Goal: Transaction & Acquisition: Purchase product/service

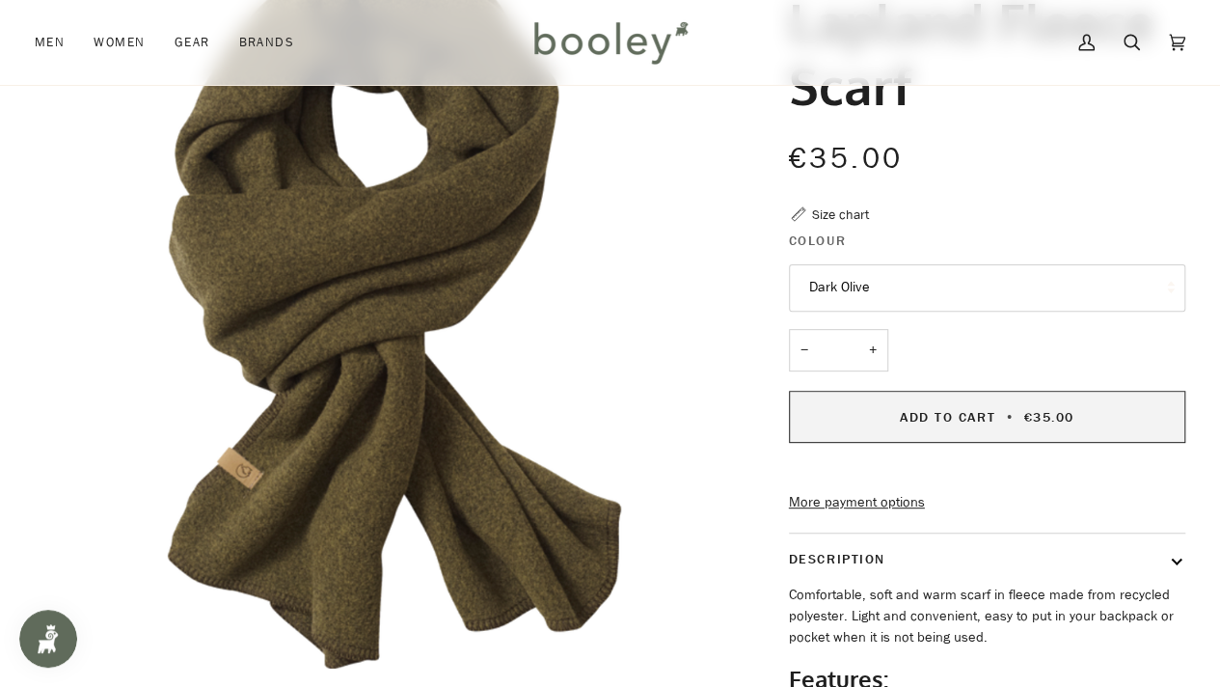
scroll to position [194, 0]
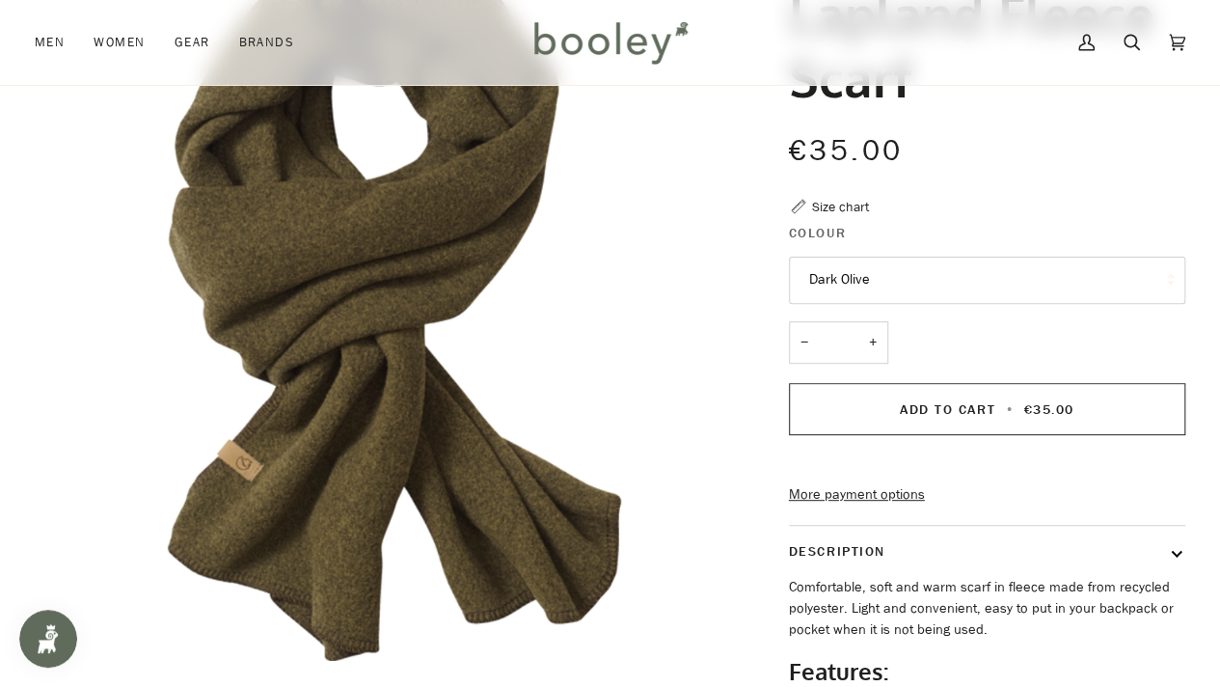
click at [881, 268] on button "Dark Olive" at bounding box center [987, 280] width 396 height 47
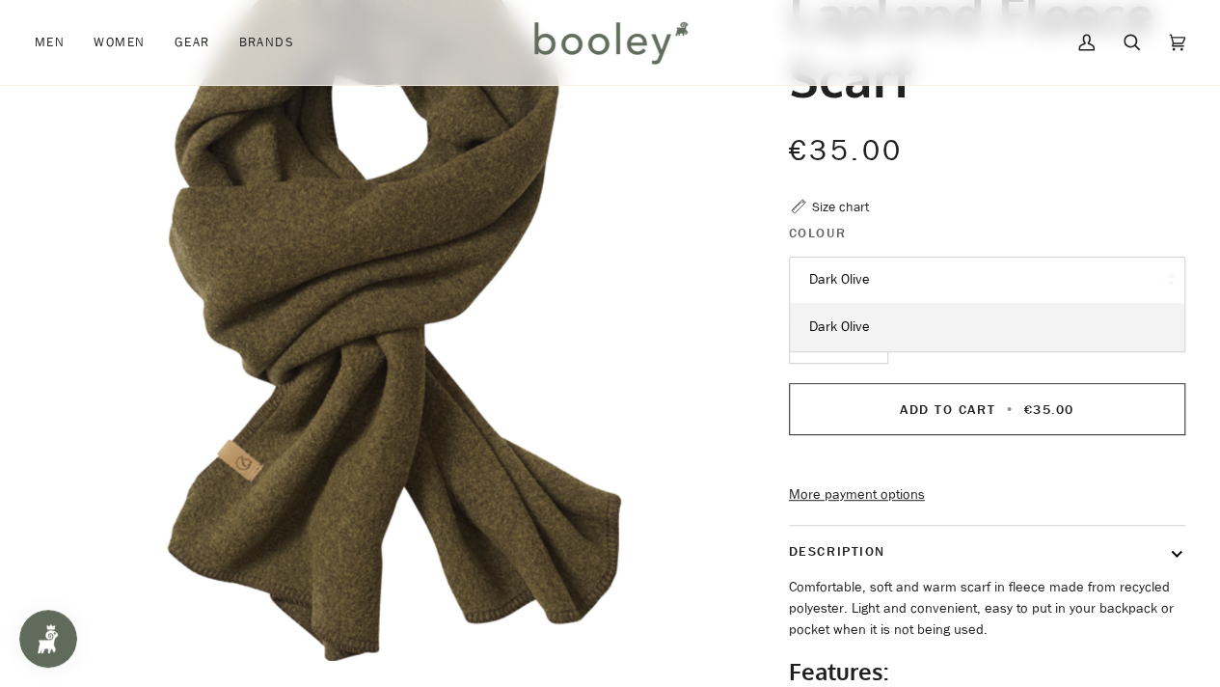
click at [881, 268] on button "Dark Olive" at bounding box center [987, 280] width 396 height 47
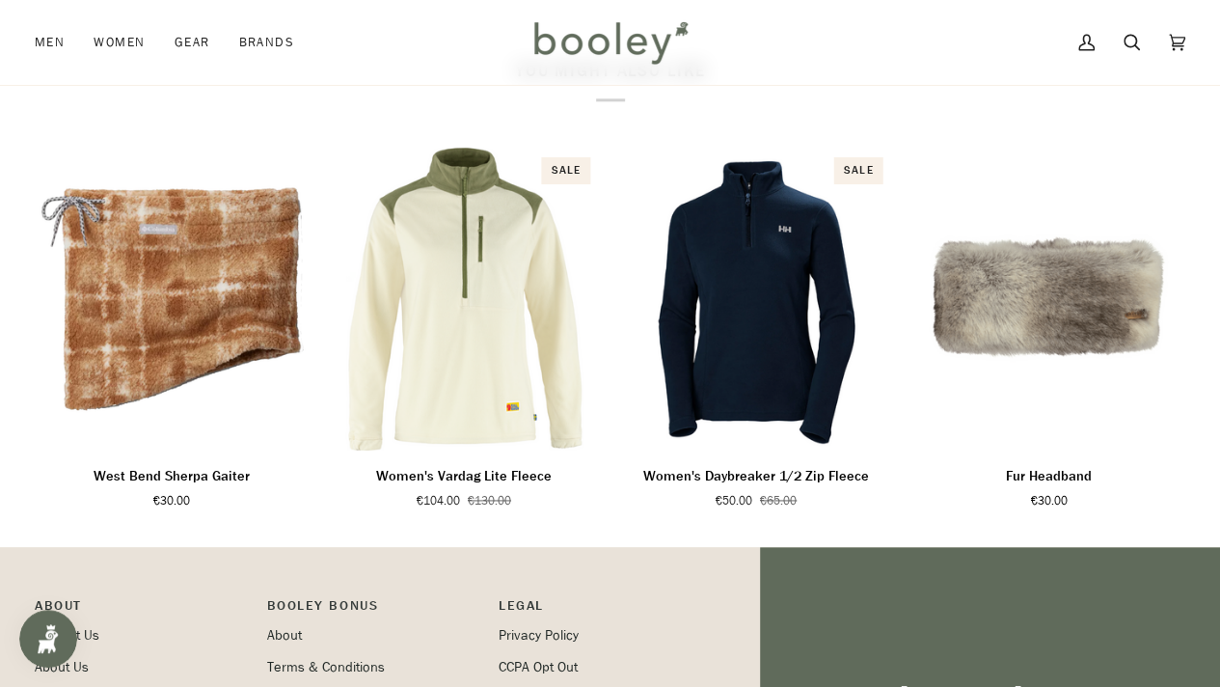
scroll to position [1113, 0]
drag, startPoint x: 771, startPoint y: 342, endPoint x: 343, endPoint y: 146, distance: 470.3
click at [343, 146] on div "You might also like Related products Recently viewed See all See all Add to cart" at bounding box center [610, 286] width 1150 height 450
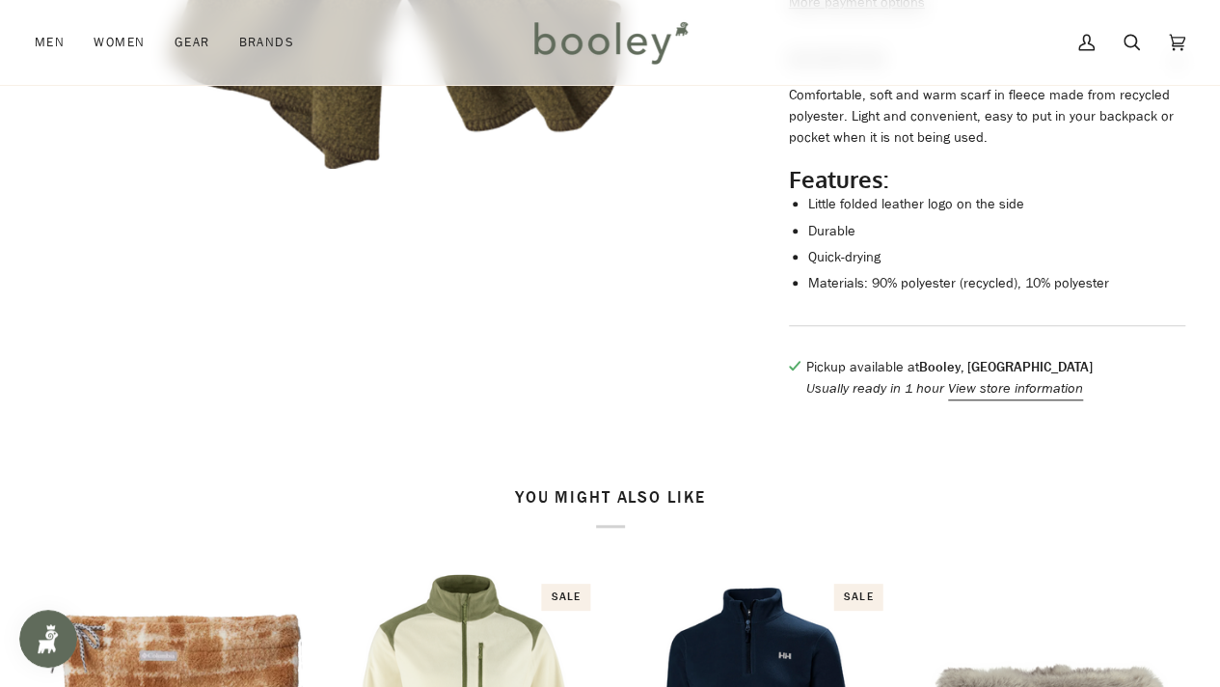
scroll to position [0, 0]
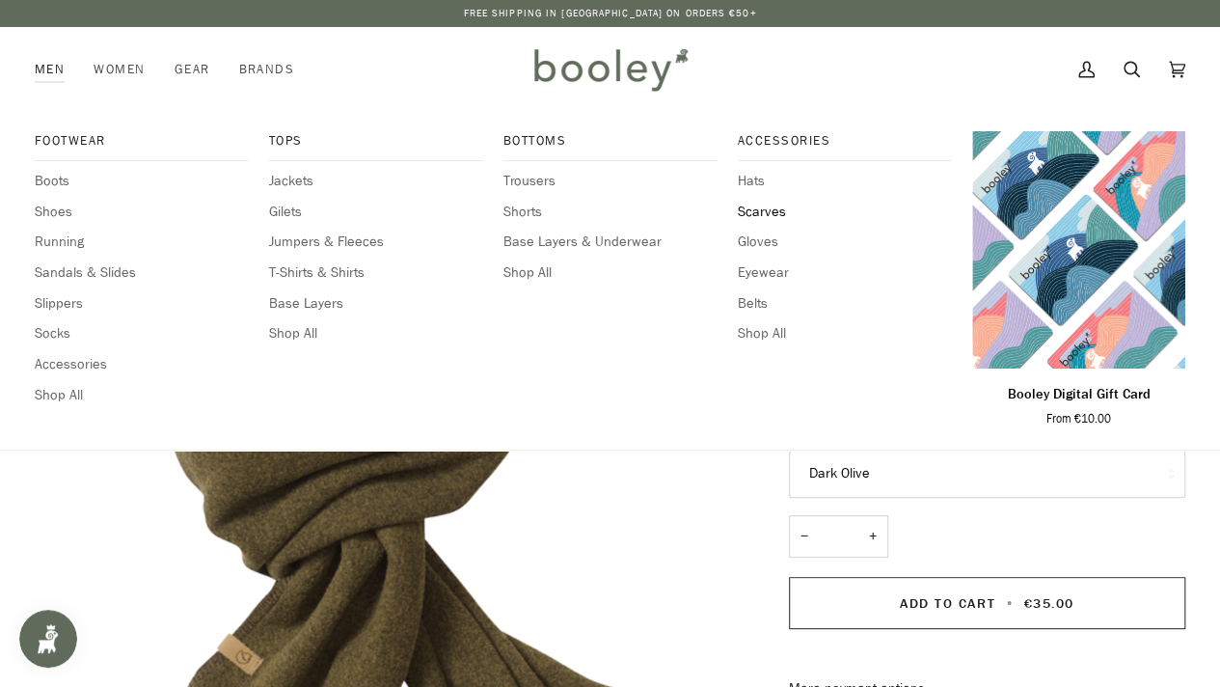
click at [744, 214] on span "Scarves" at bounding box center [844, 212] width 213 height 21
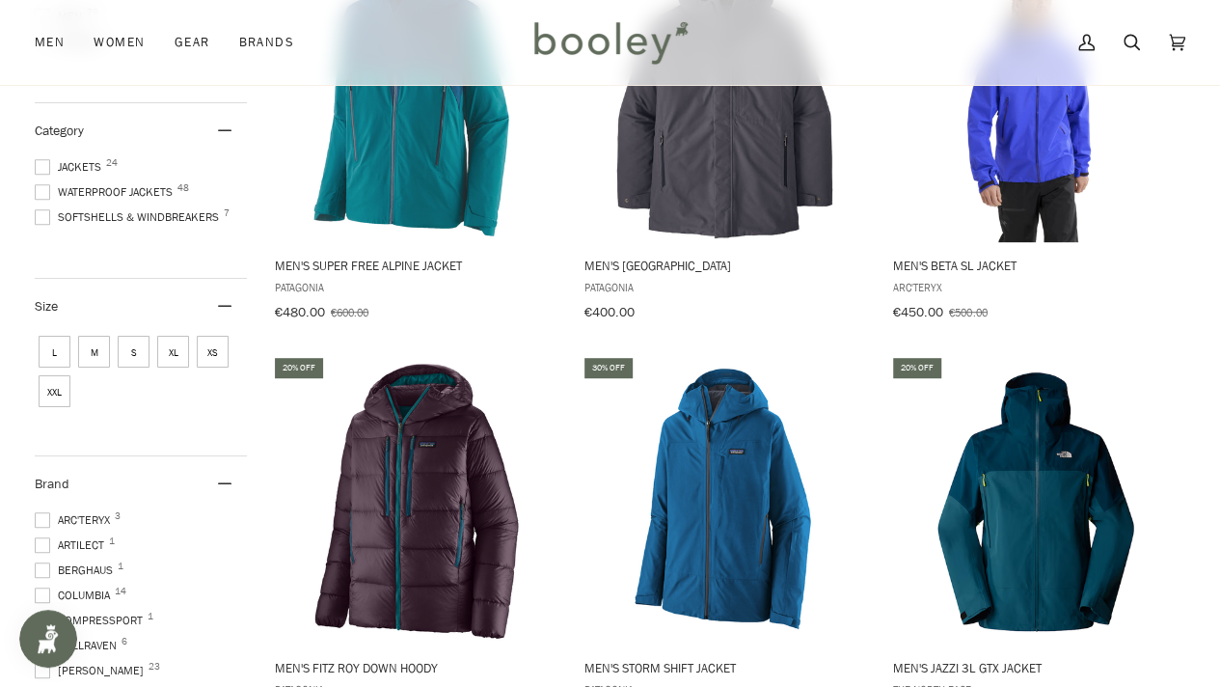
scroll to position [397, 0]
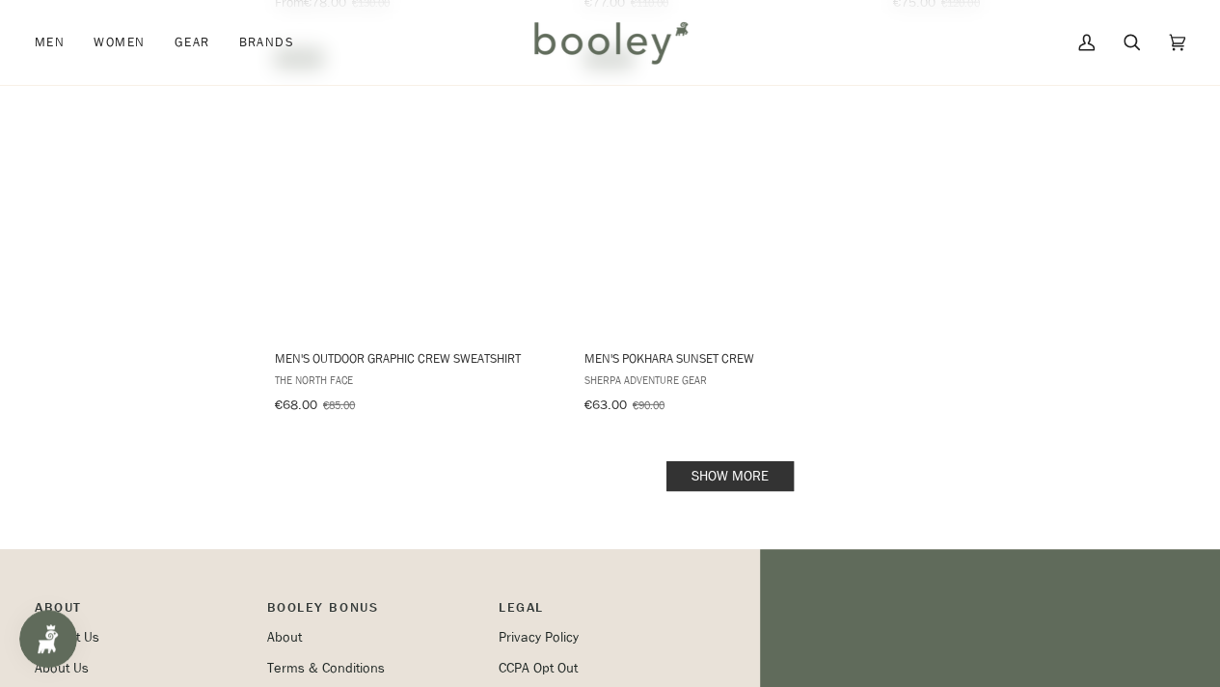
scroll to position [2716, 0]
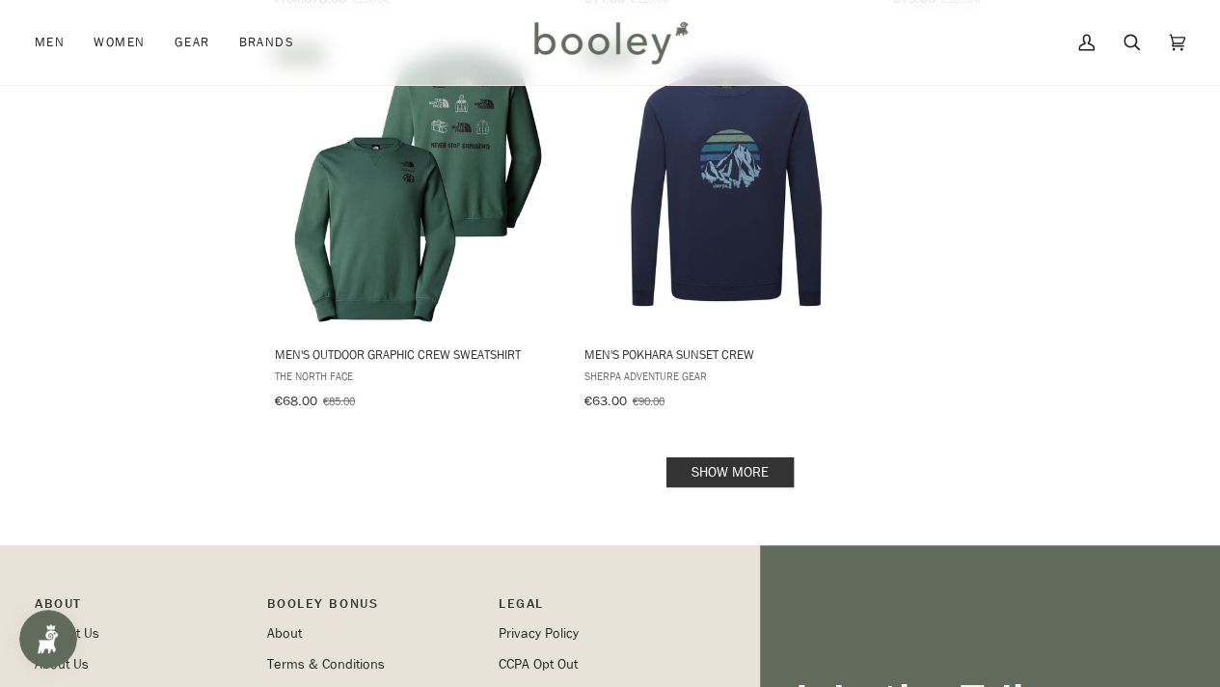
click at [732, 457] on link "Show more" at bounding box center [729, 472] width 127 height 30
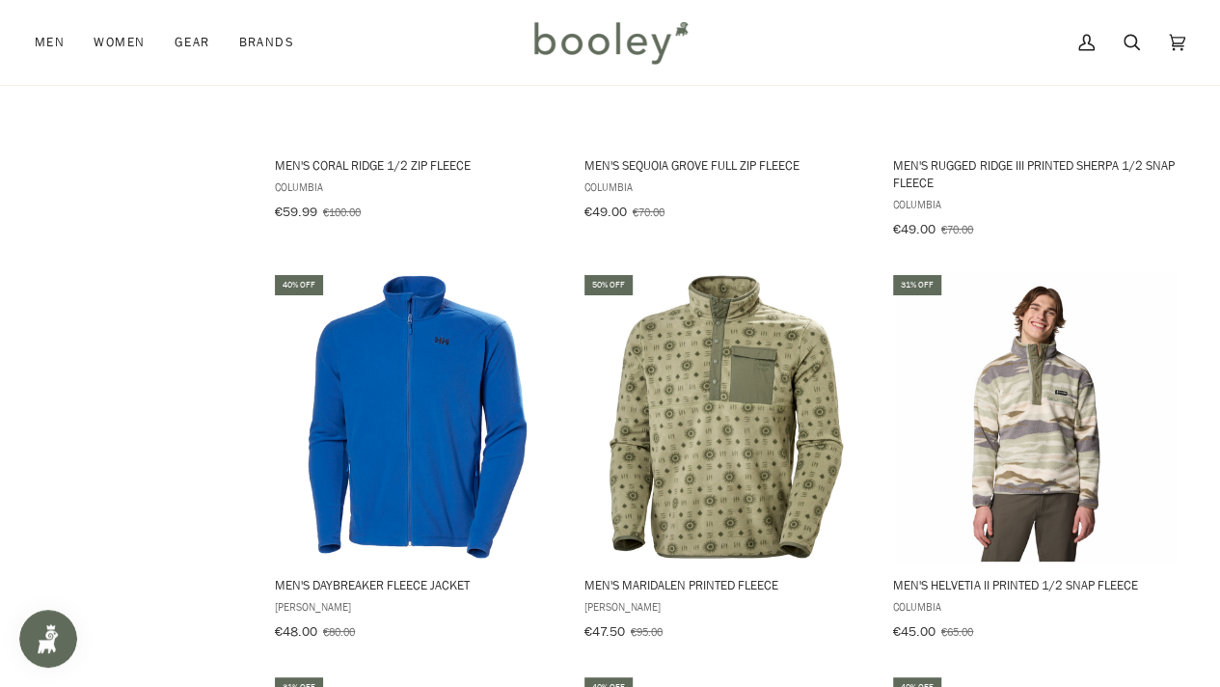
scroll to position [3014, 0]
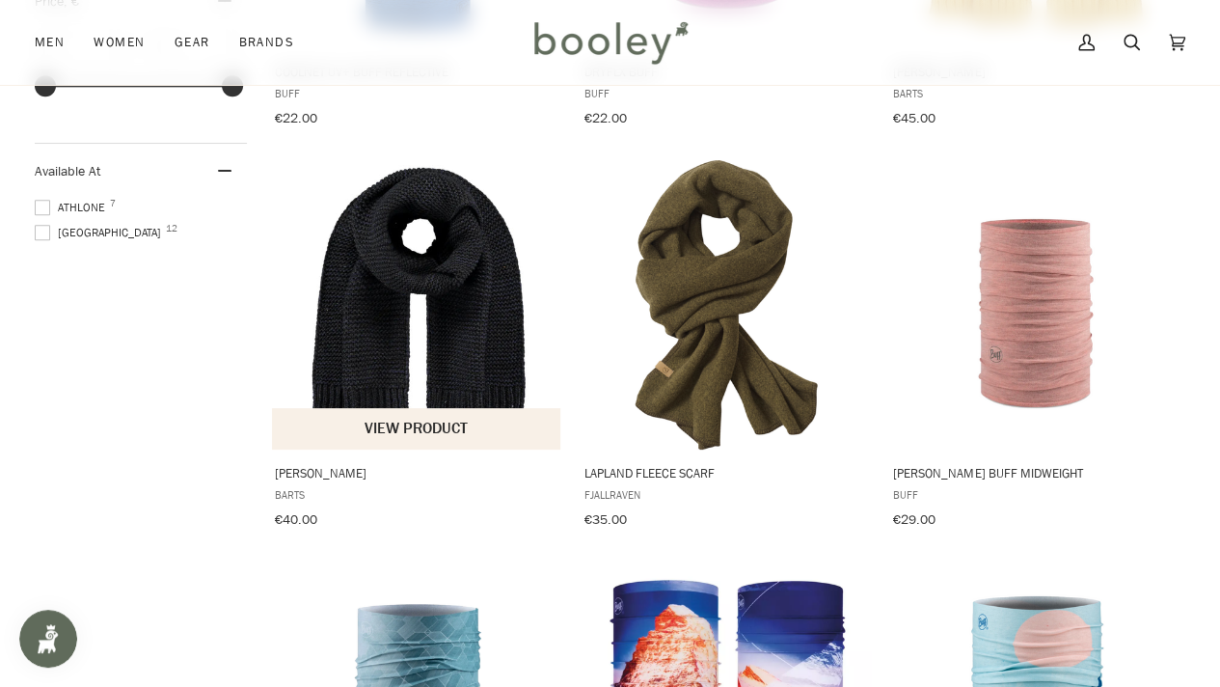
scroll to position [993, 0]
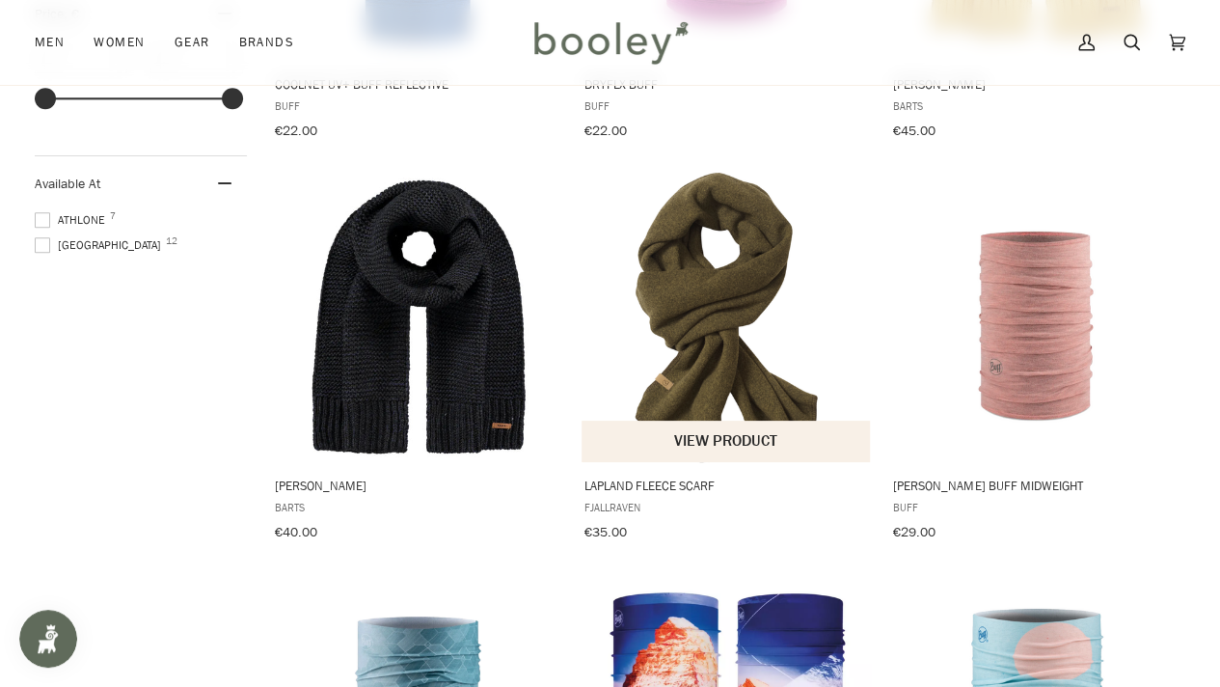
click at [729, 291] on img "Lapland Fleece Scarf" at bounding box center [726, 317] width 289 height 289
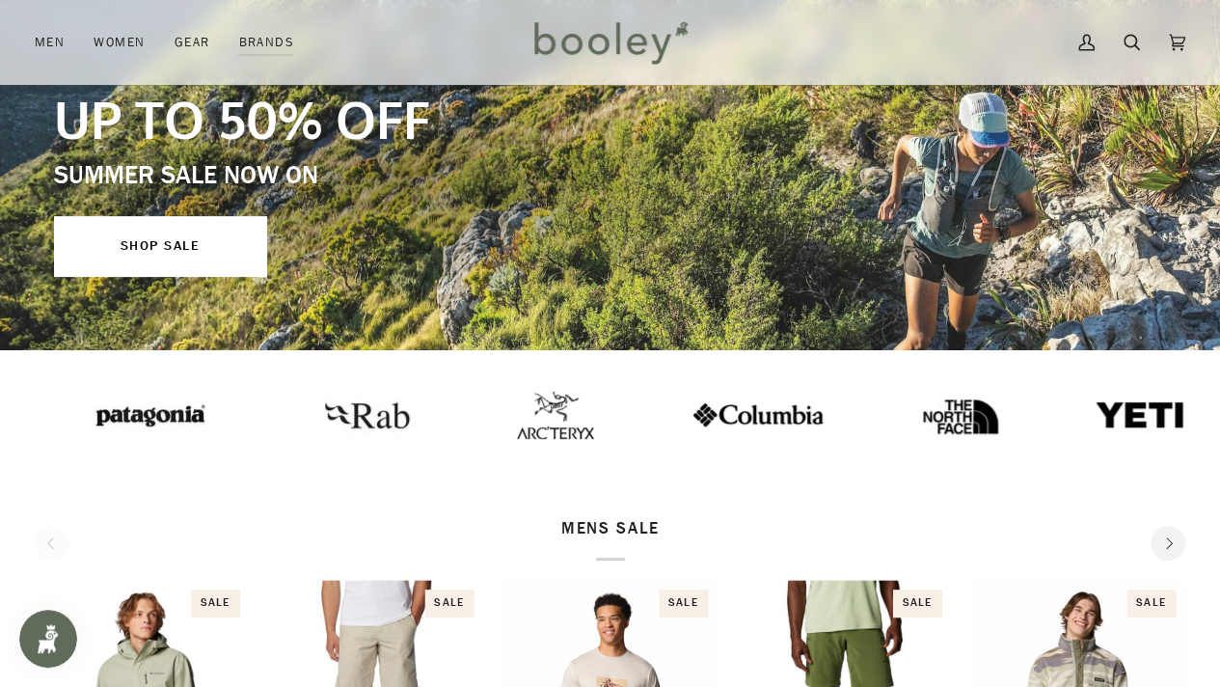
scroll to position [213, 0]
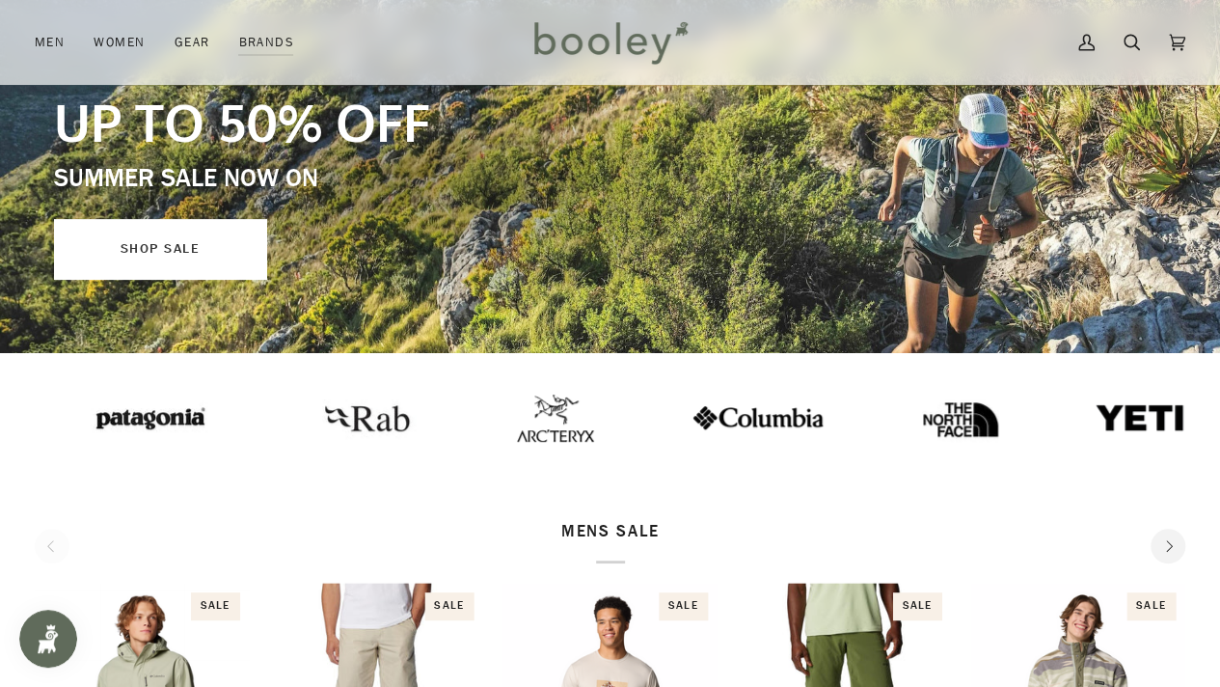
click at [168, 236] on link "SHOP SALE" at bounding box center [160, 249] width 212 height 60
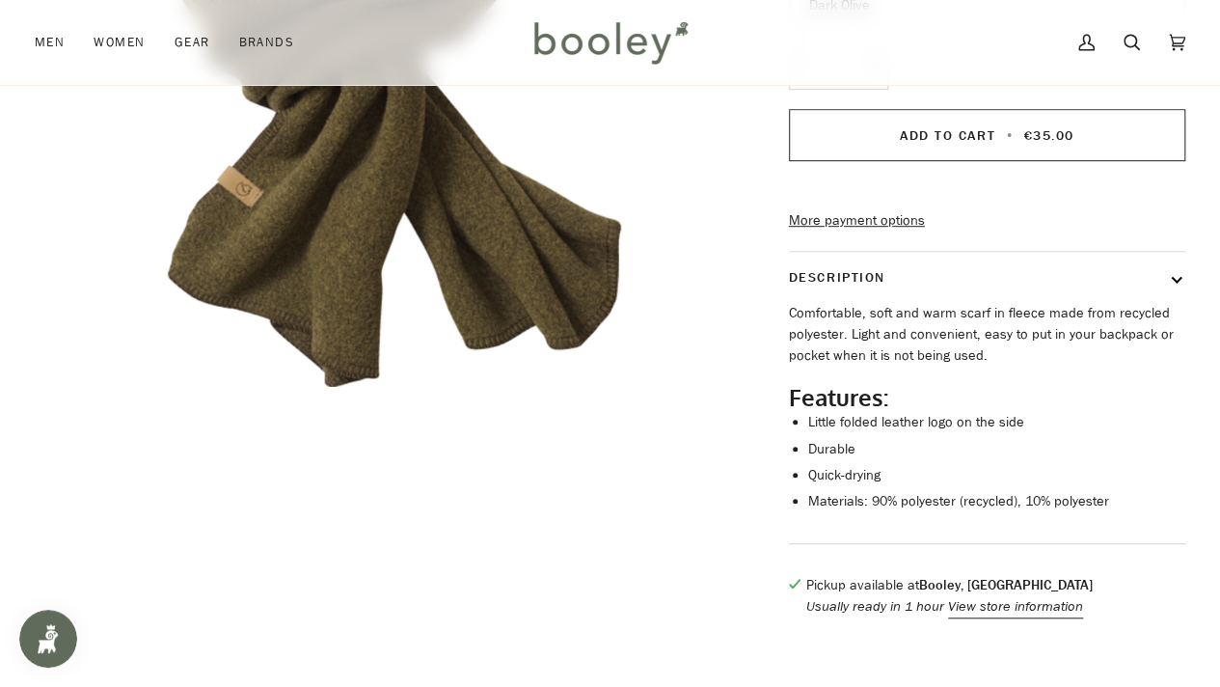
scroll to position [336, 0]
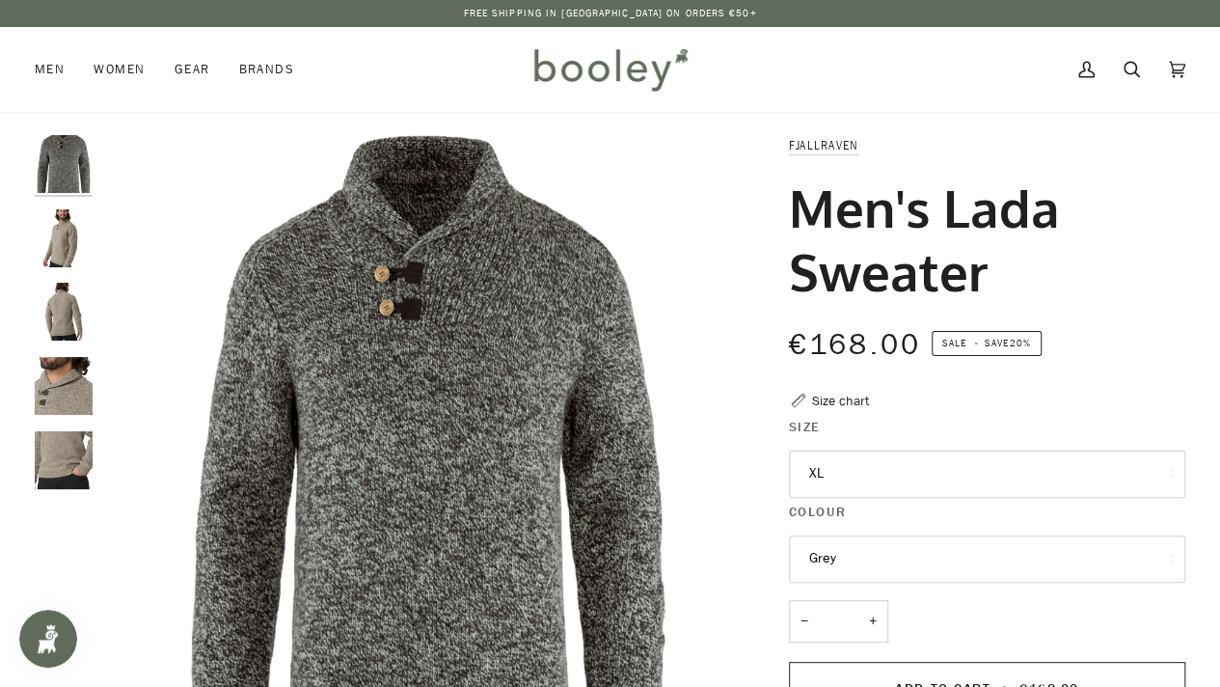
click at [66, 225] on img "Fjallraven Men's Lada Sweater - Booley Galway" at bounding box center [64, 238] width 58 height 58
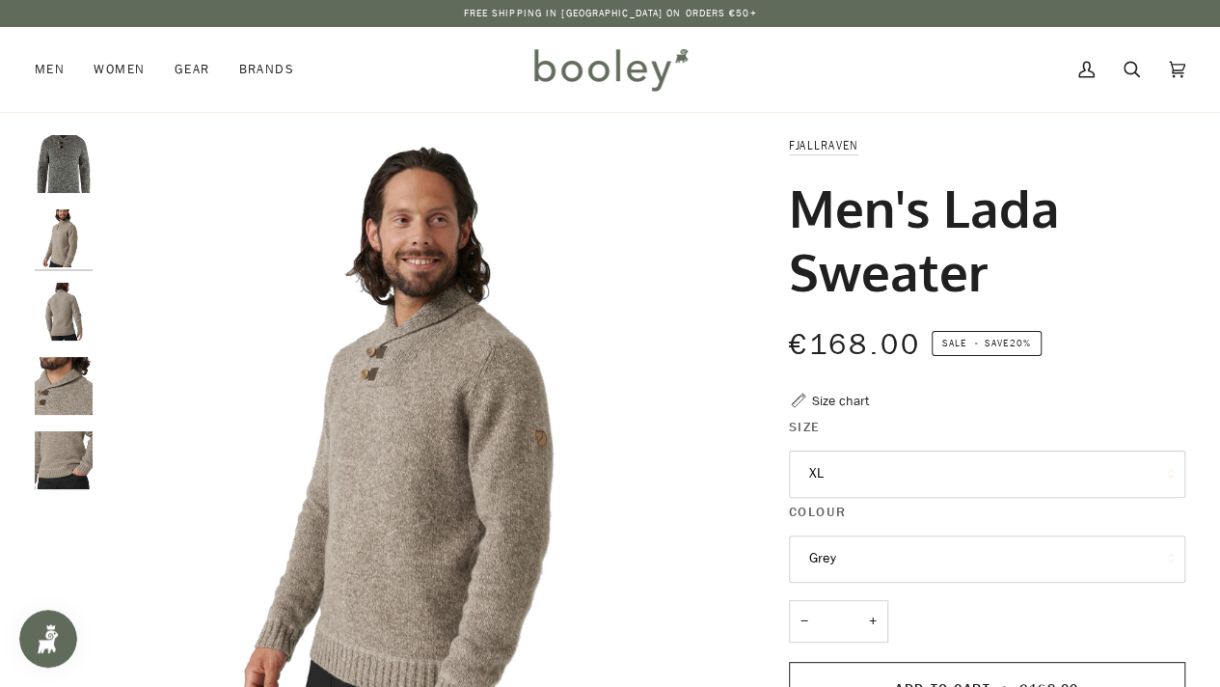
click at [66, 315] on img "Fjallraven Men's Lada Sweater - Booley Galway" at bounding box center [64, 312] width 58 height 58
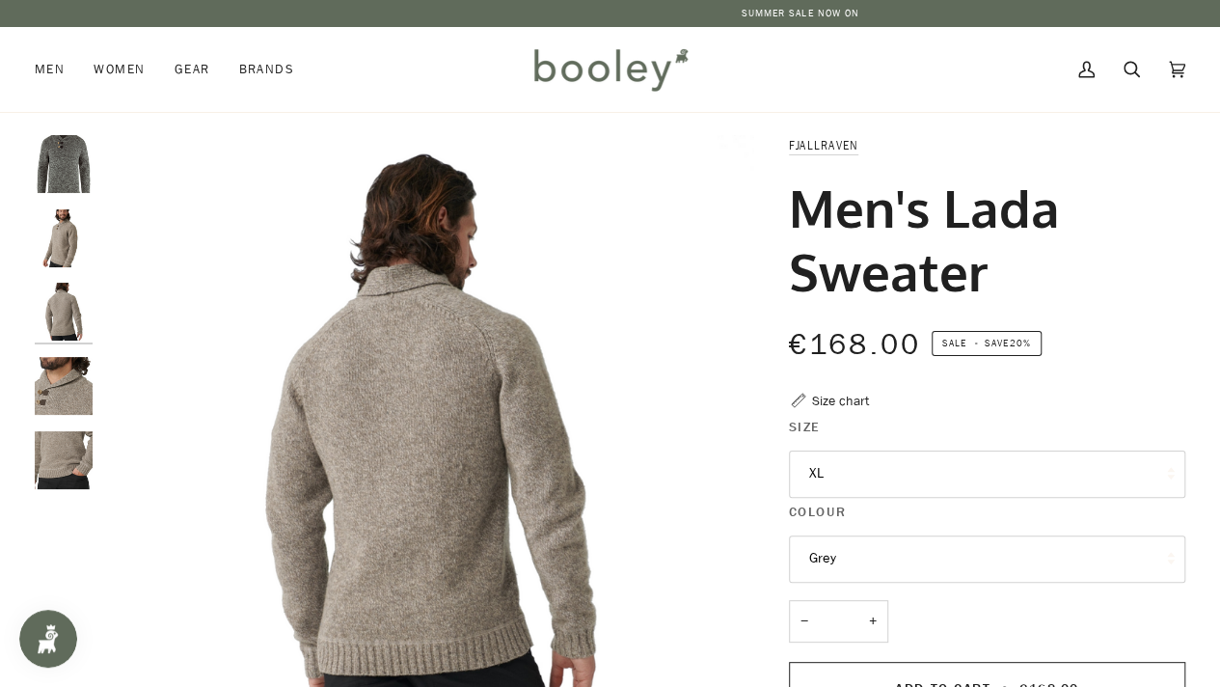
click at [69, 388] on img "Fjallraven Men's Lada Sweater - Booley Galway" at bounding box center [64, 386] width 58 height 58
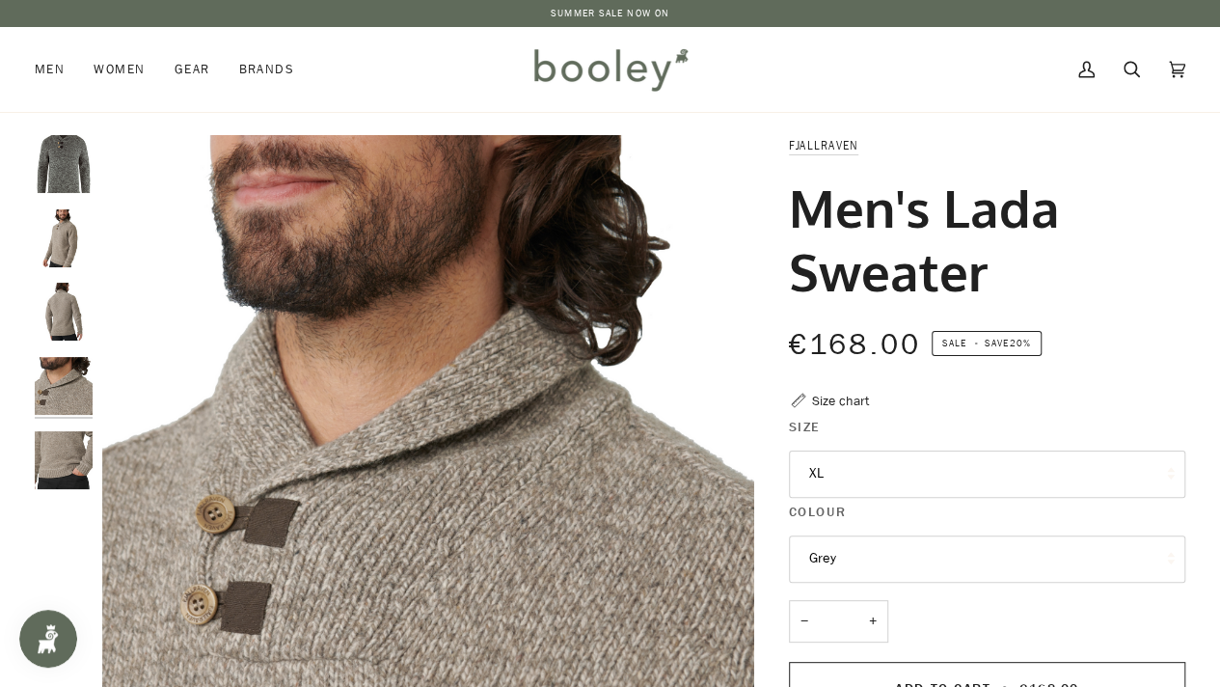
click at [54, 465] on img "Fjallraven Men's Lada Sweater - Booley Galway" at bounding box center [64, 460] width 58 height 58
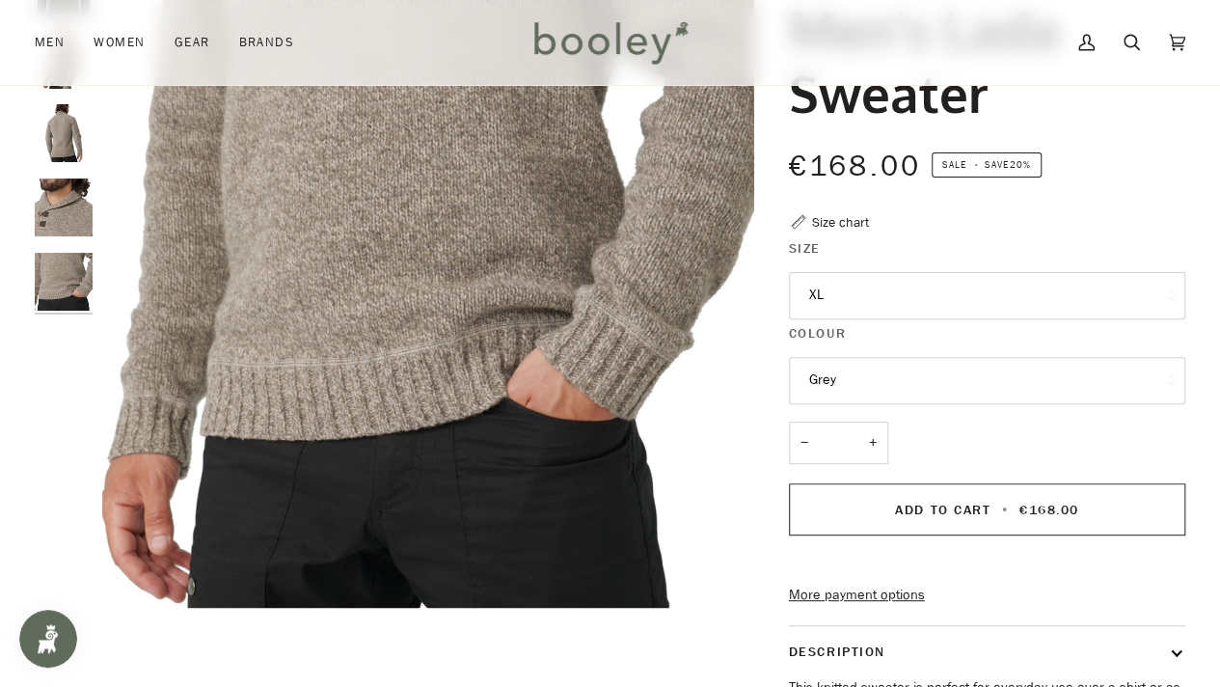
scroll to position [183, 0]
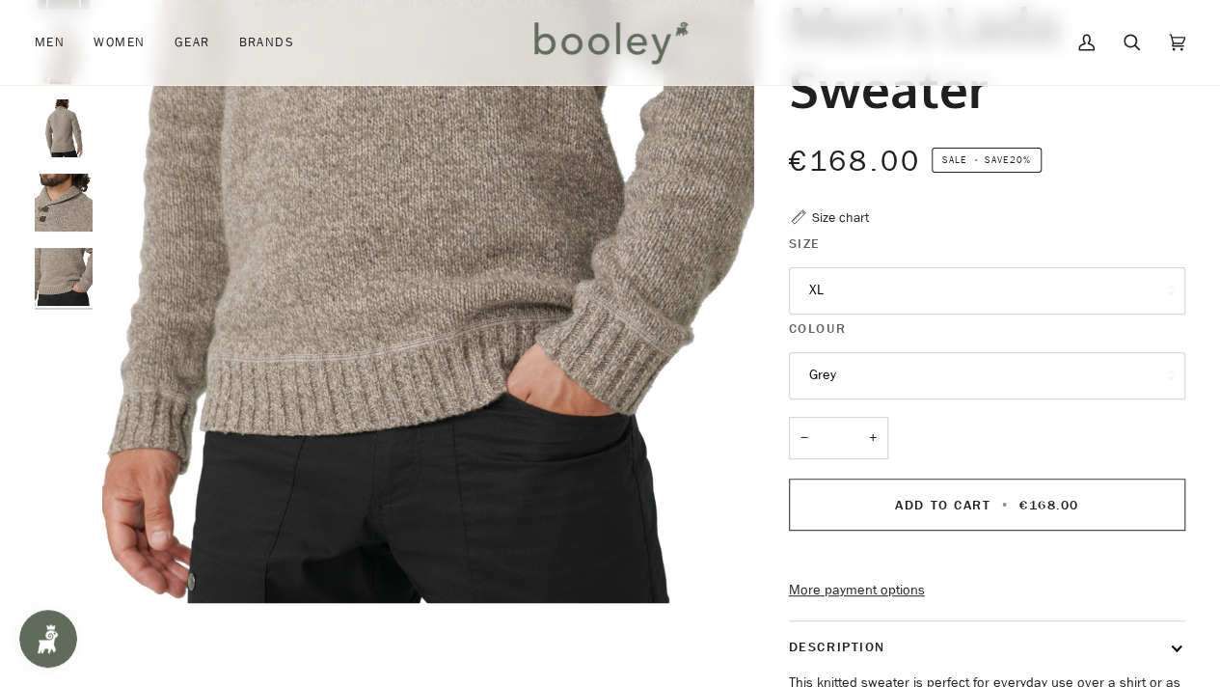
click at [834, 303] on button "XL" at bounding box center [987, 290] width 396 height 47
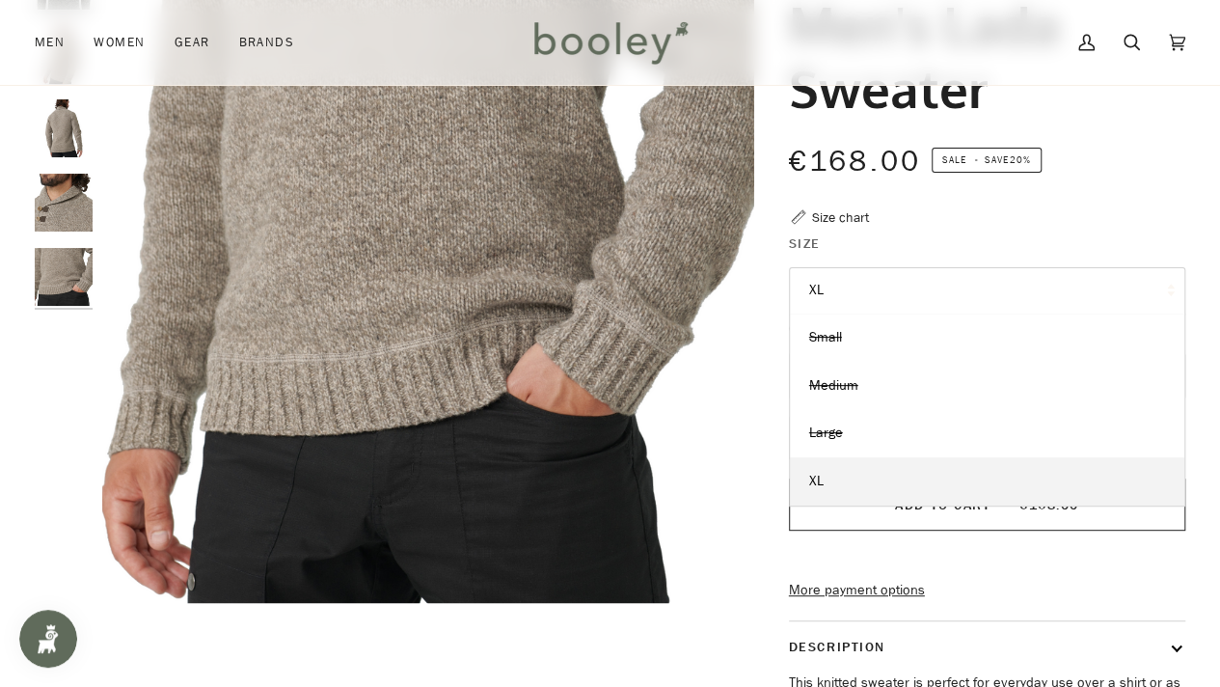
click at [834, 303] on button "XL" at bounding box center [987, 290] width 396 height 47
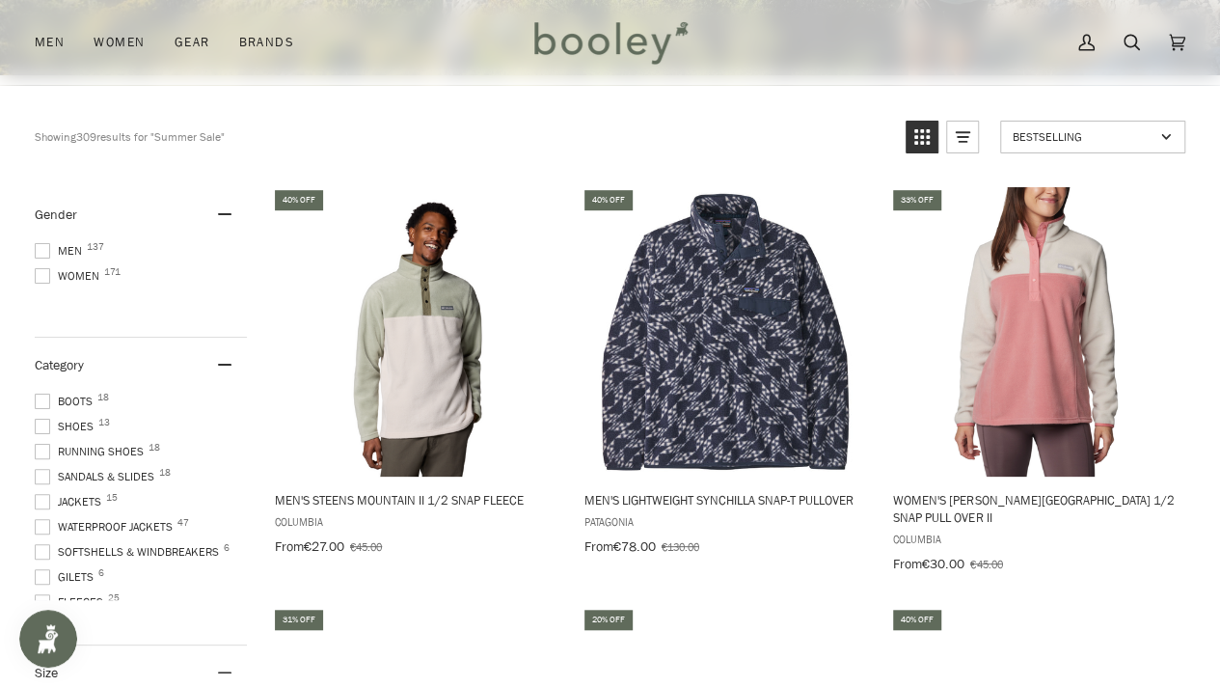
scroll to position [538, 0]
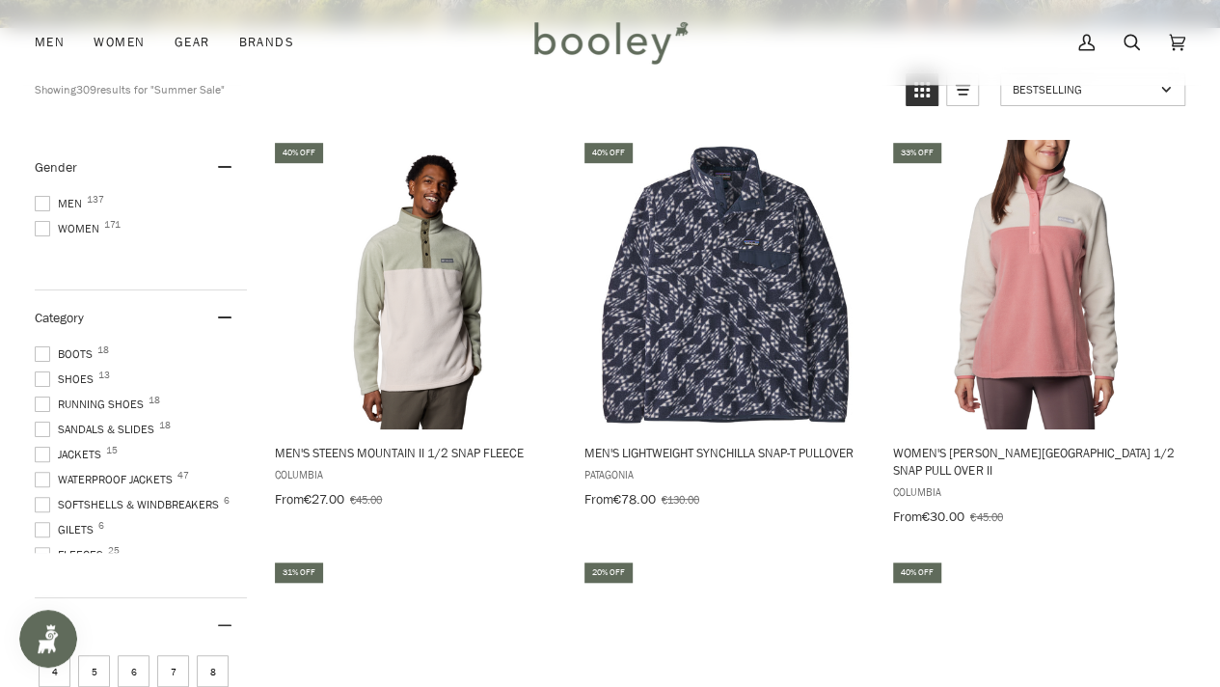
click at [59, 200] on span "Men 137" at bounding box center [61, 203] width 53 height 17
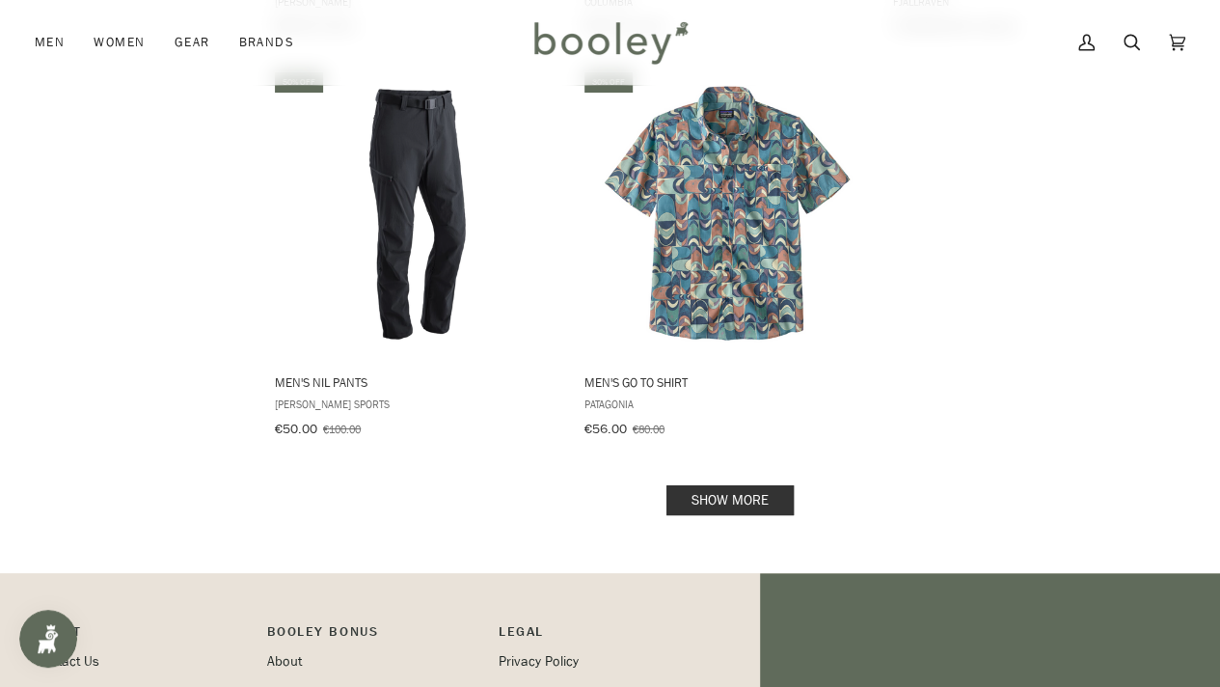
scroll to position [3015, 0]
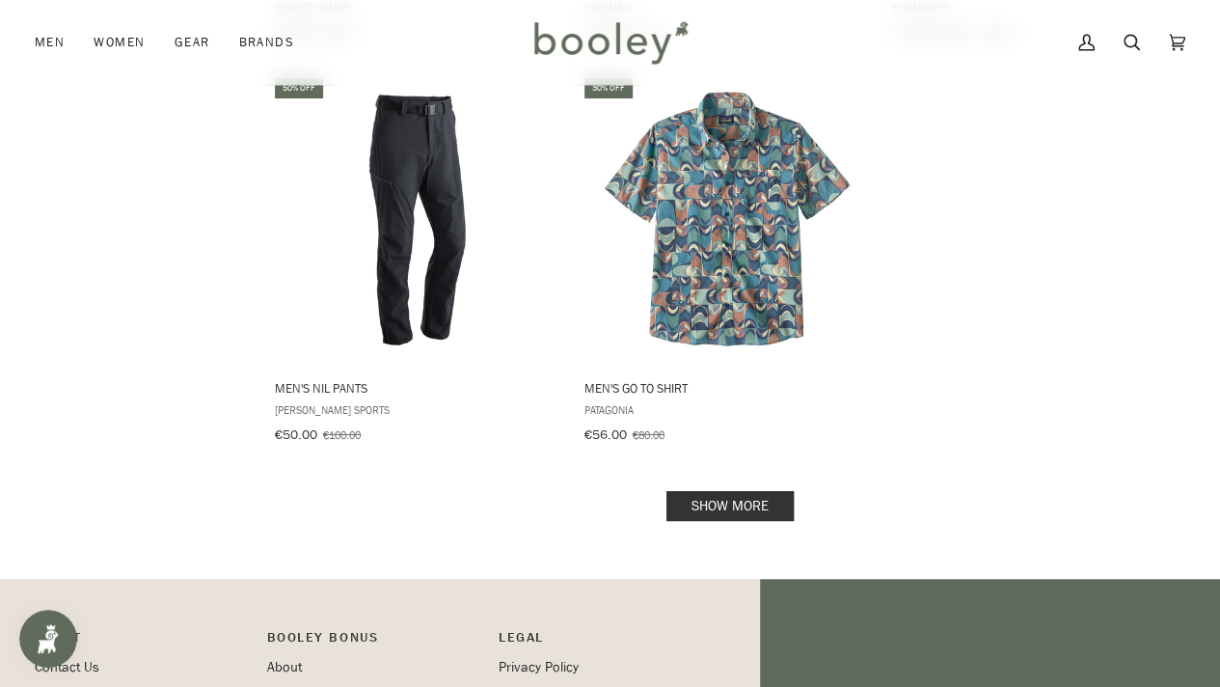
click at [744, 493] on link "Show more" at bounding box center [729, 506] width 127 height 30
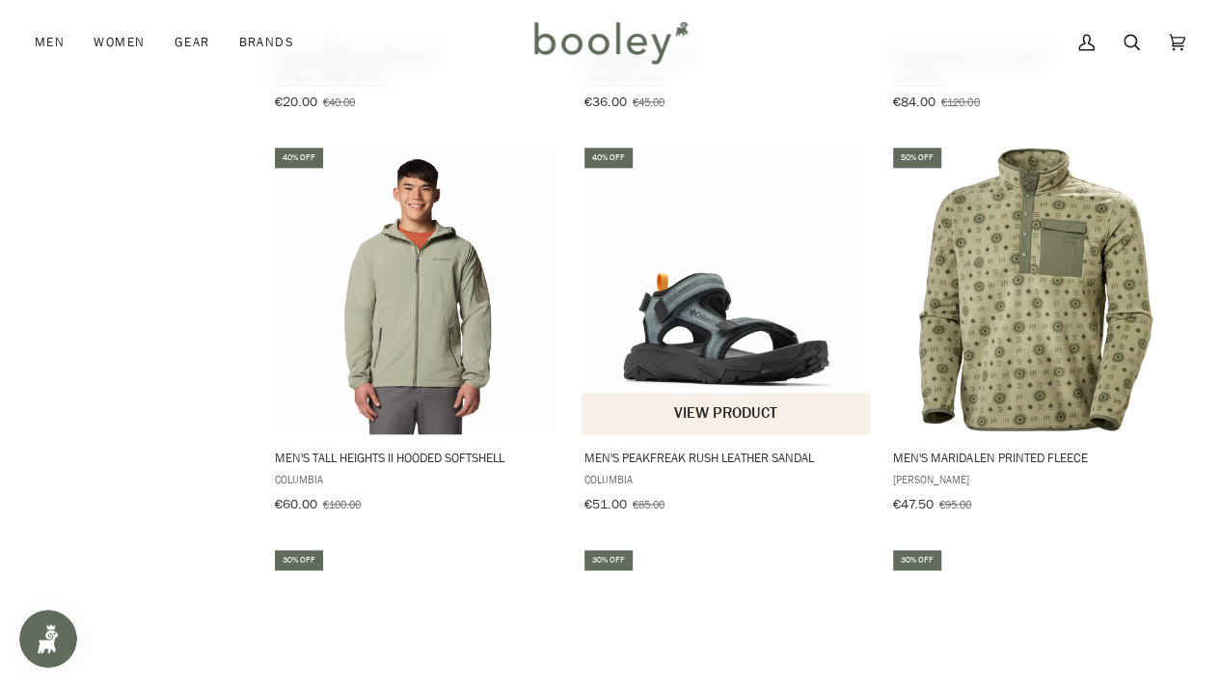
scroll to position [4559, 0]
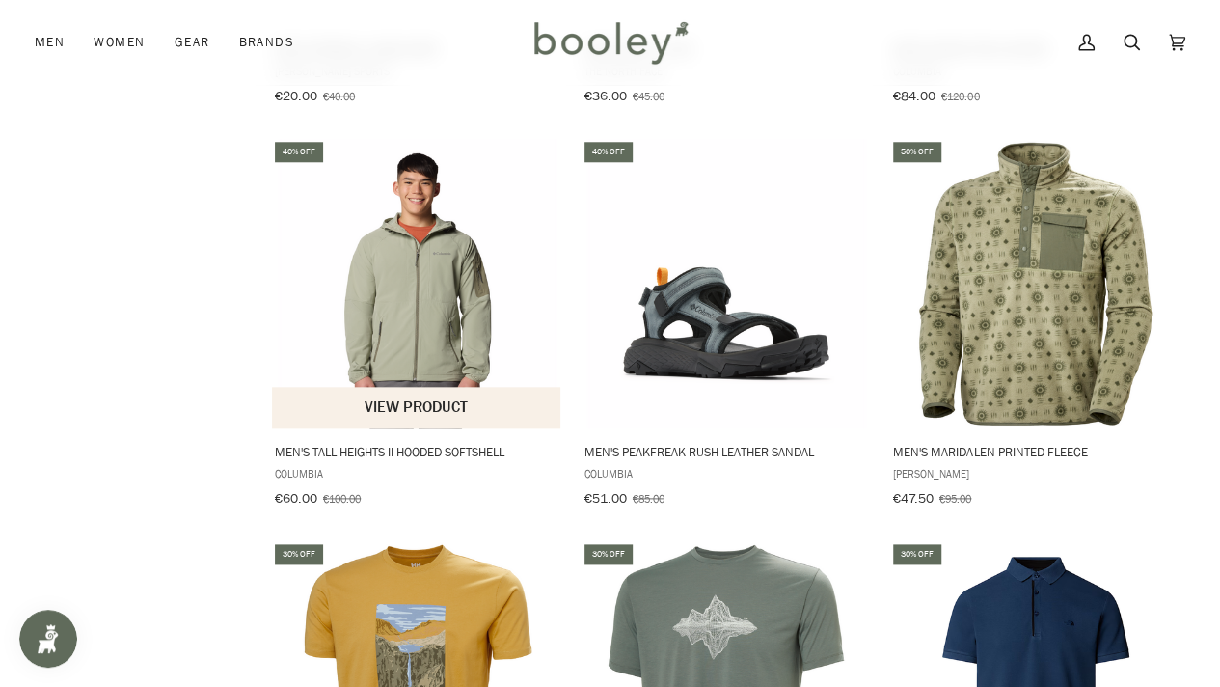
click at [378, 231] on img "Men's Tall Heights II Hooded Softshell" at bounding box center [417, 283] width 289 height 289
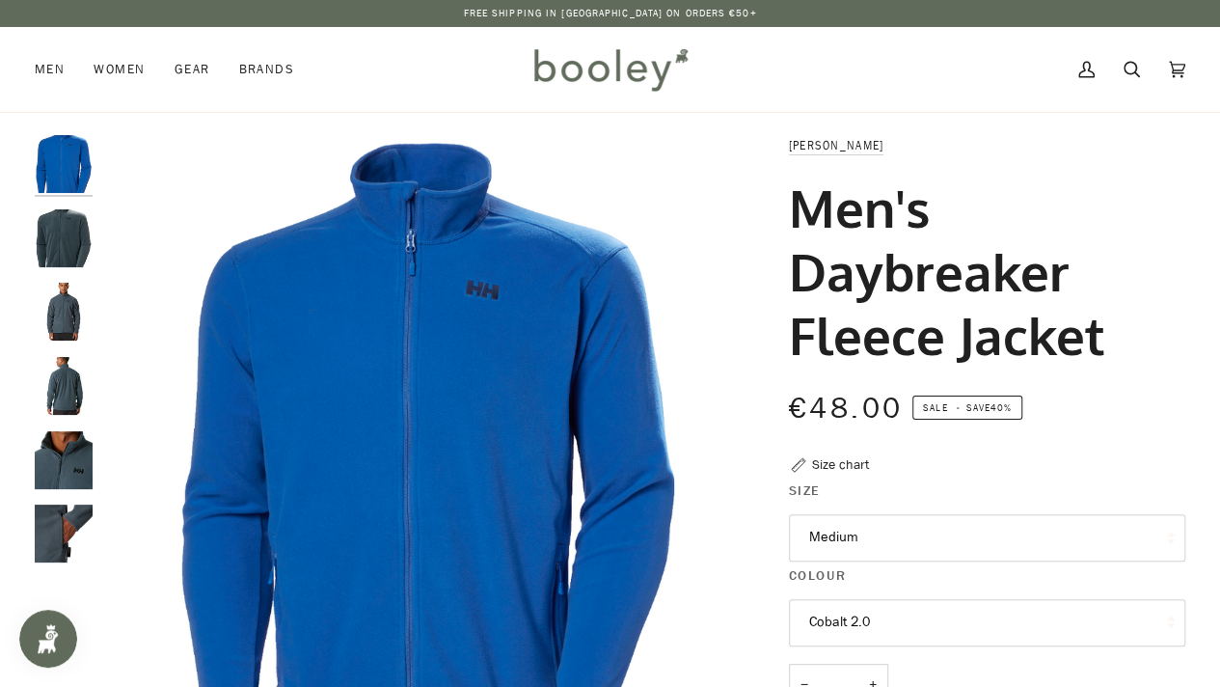
click at [58, 238] on img "Helly Hansen Men's Daybreaker Fleece Jacket Alpine Frost - Booley Galway" at bounding box center [64, 238] width 58 height 58
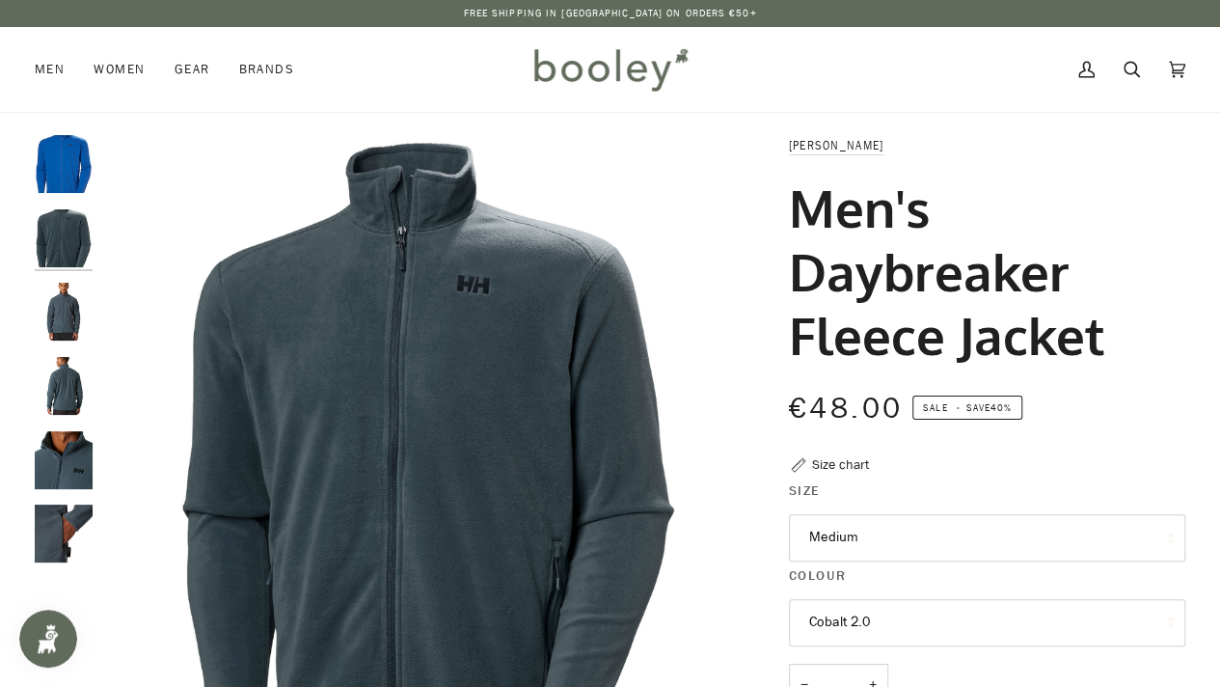
click at [48, 337] on img "Helly Hansen Men's Daybreaker Fleece Jacket Alpine Frost - Booley Galway" at bounding box center [64, 312] width 58 height 58
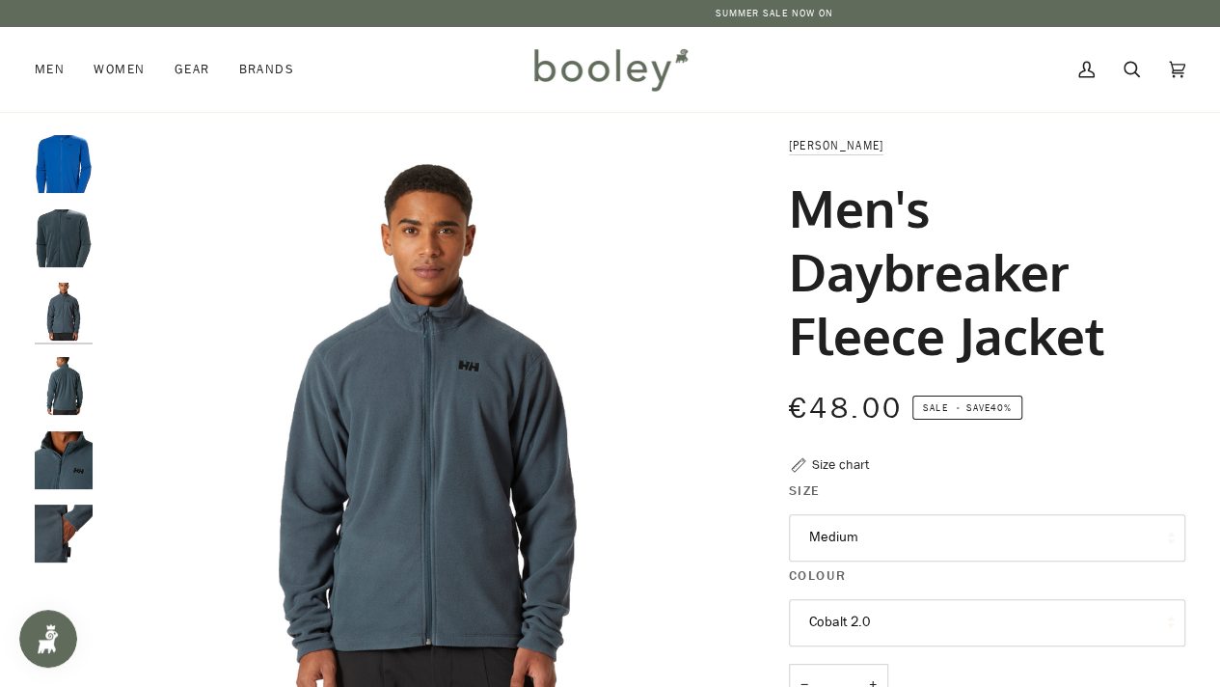
click at [76, 378] on img "Helly Hansen Men's Daybreaker Fleece Jacket Alpine Frost - Booley Galway" at bounding box center [64, 386] width 58 height 58
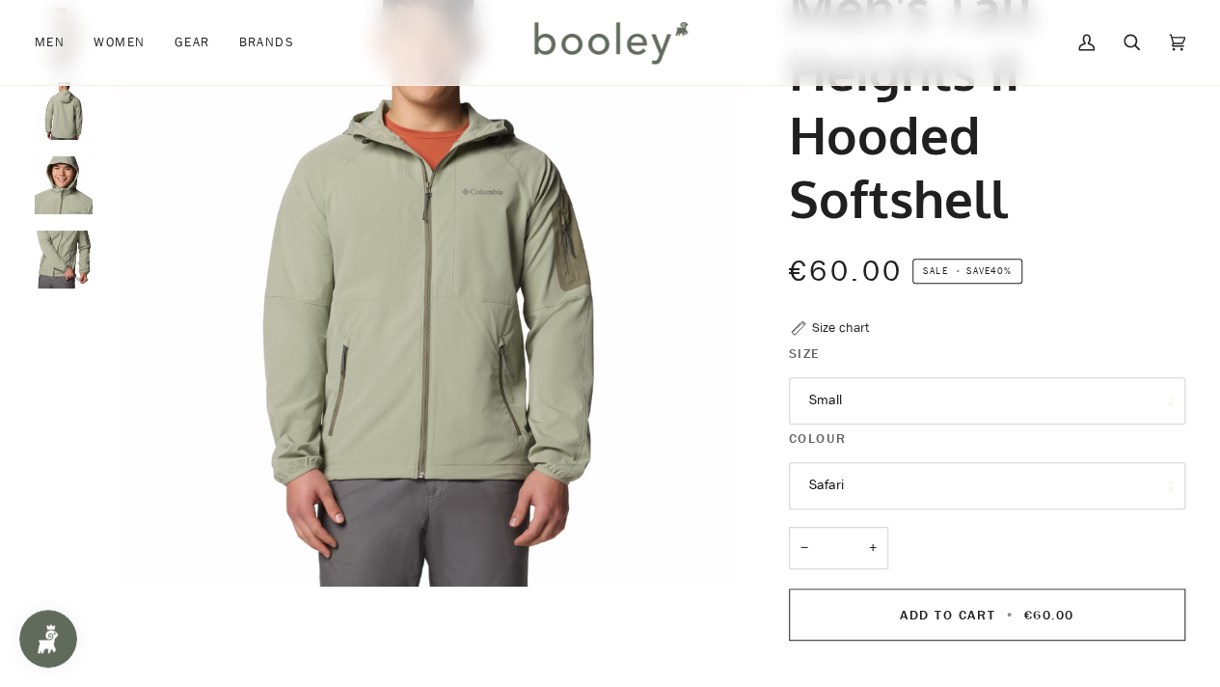
click at [60, 185] on img "Columbia Men's Tall Heights II Hooded Softshell Safari - Booley Galway" at bounding box center [64, 185] width 58 height 58
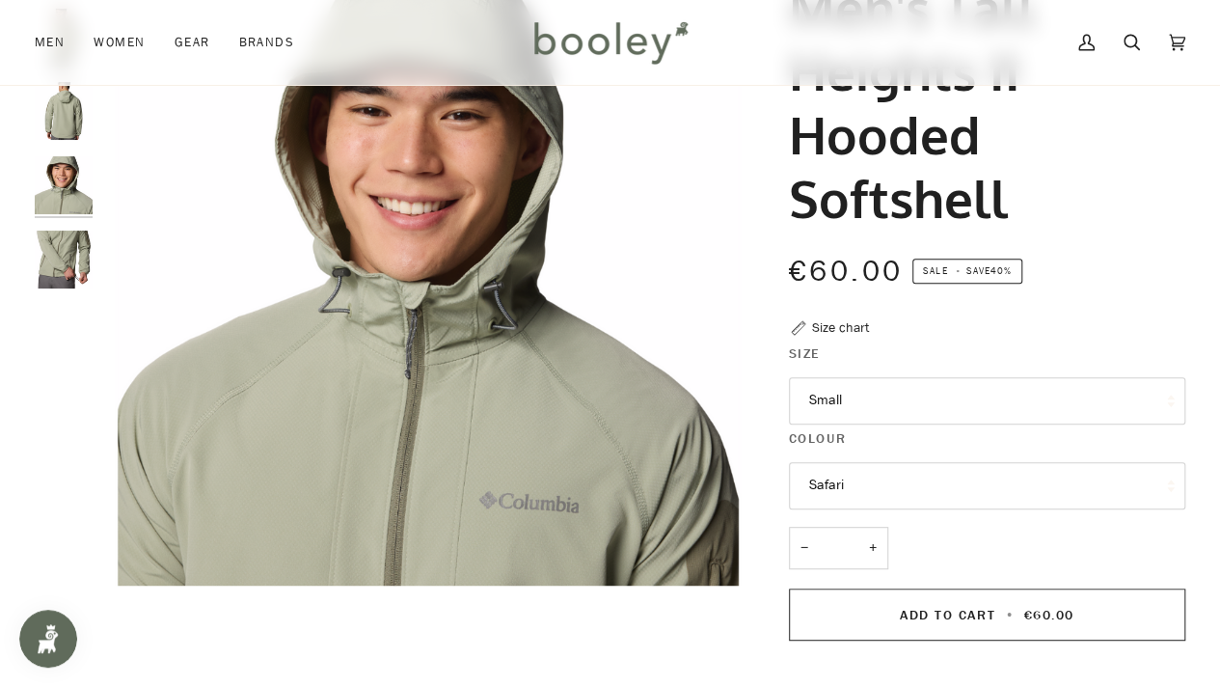
click at [67, 230] on img "Columbia Men's Tall Heights II Hooded Softshell Safari - Booley Galway" at bounding box center [64, 259] width 58 height 58
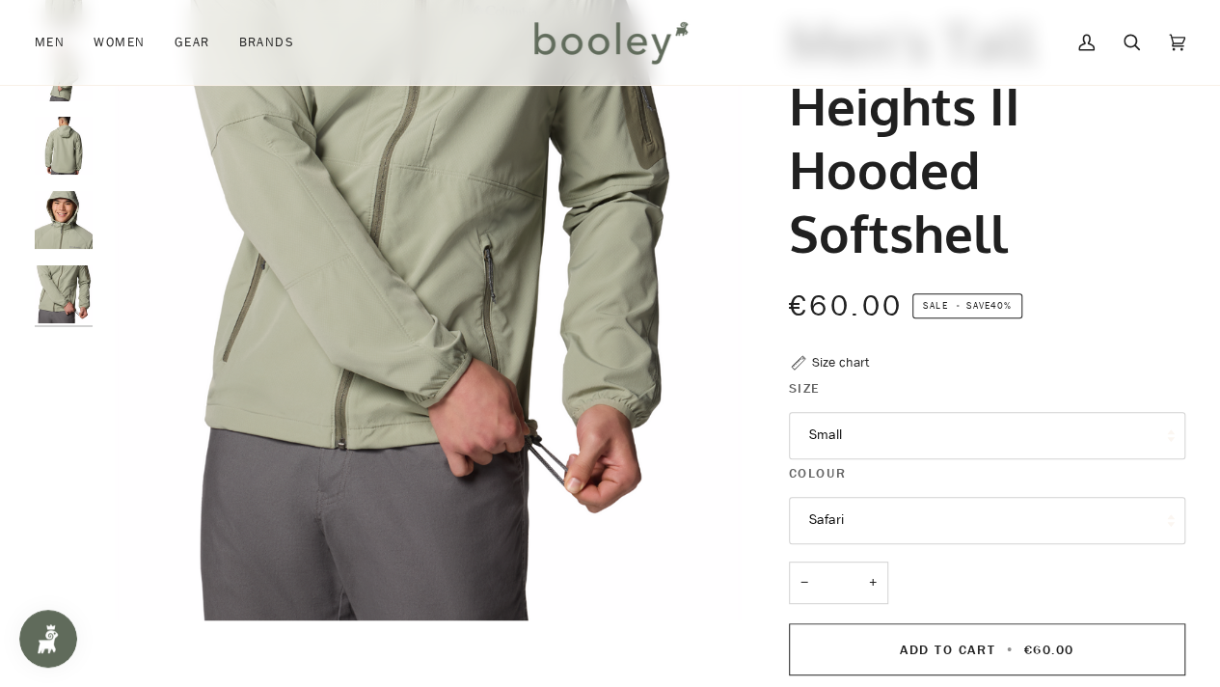
scroll to position [168, 0]
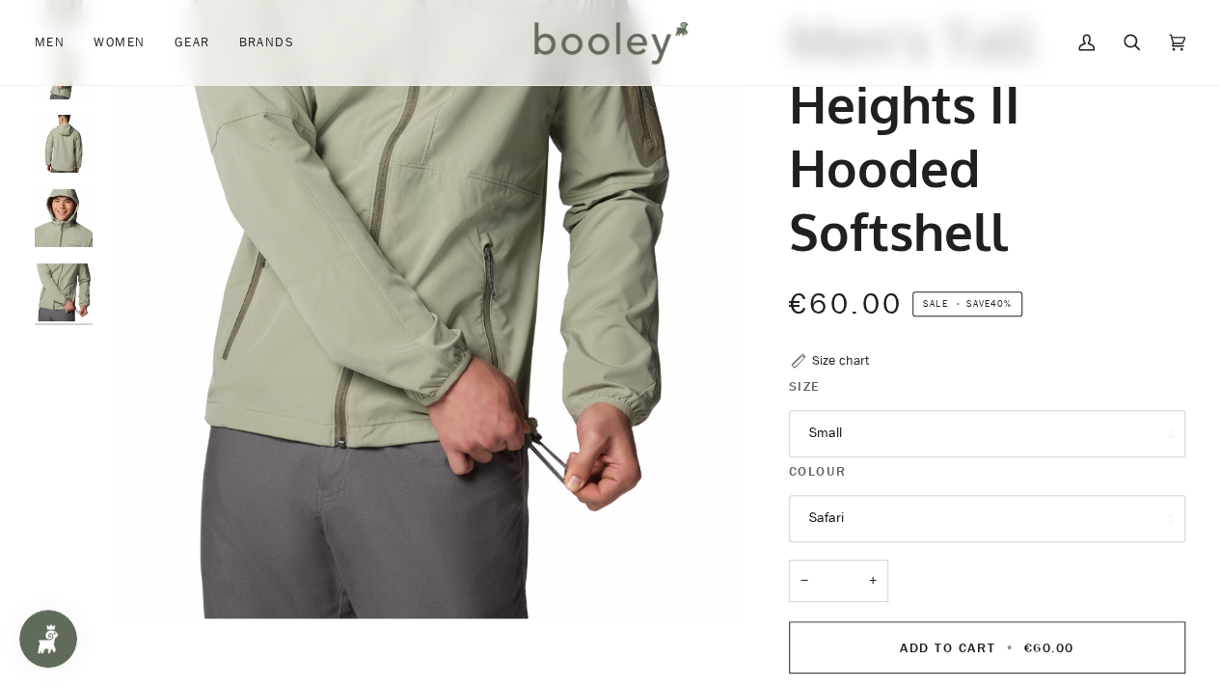
click at [936, 428] on button "Small" at bounding box center [987, 433] width 396 height 47
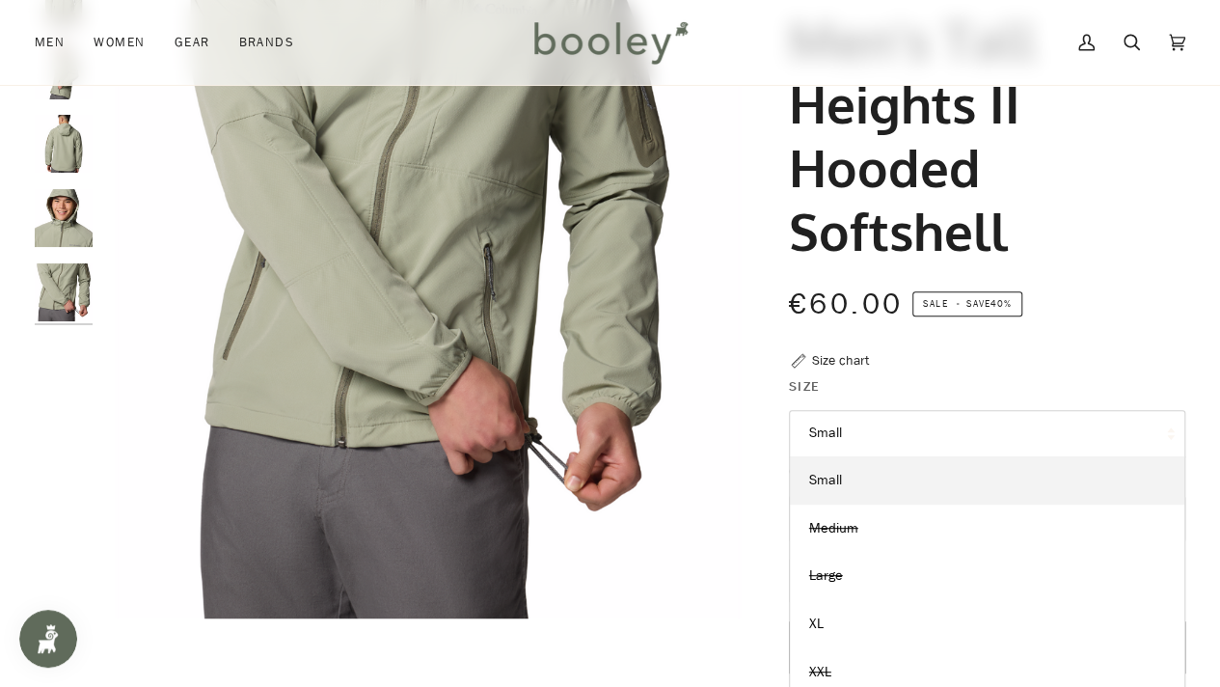
click at [936, 428] on button "Small" at bounding box center [987, 433] width 396 height 47
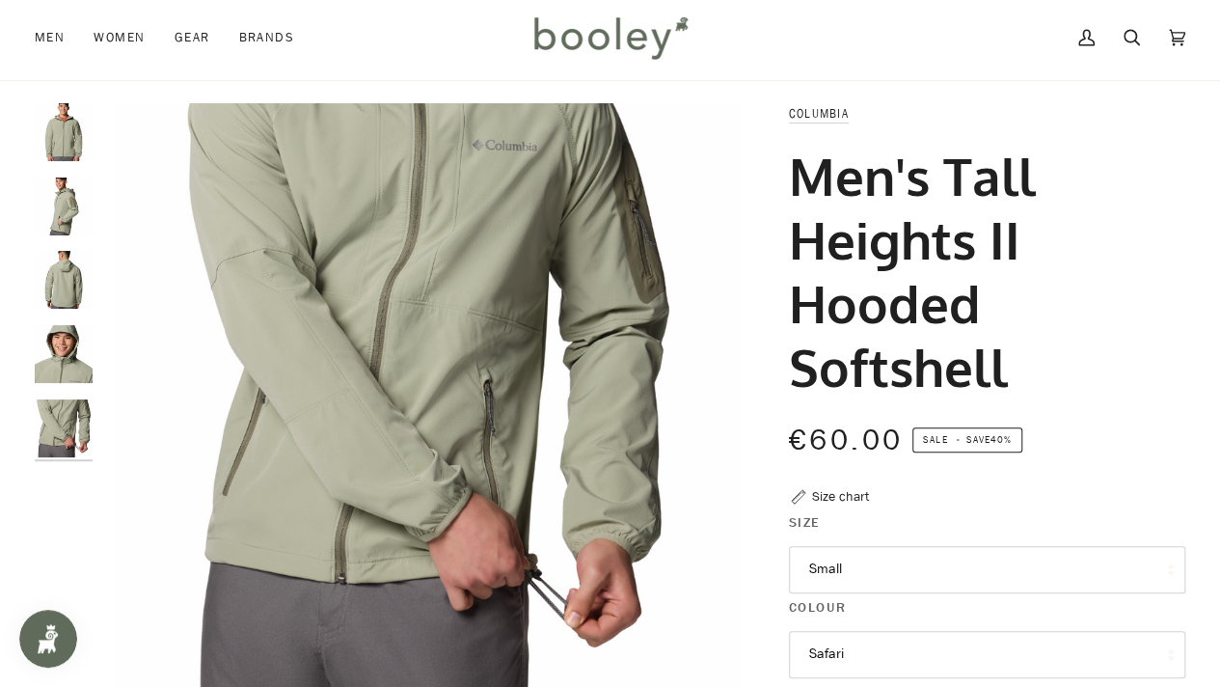
scroll to position [0, 0]
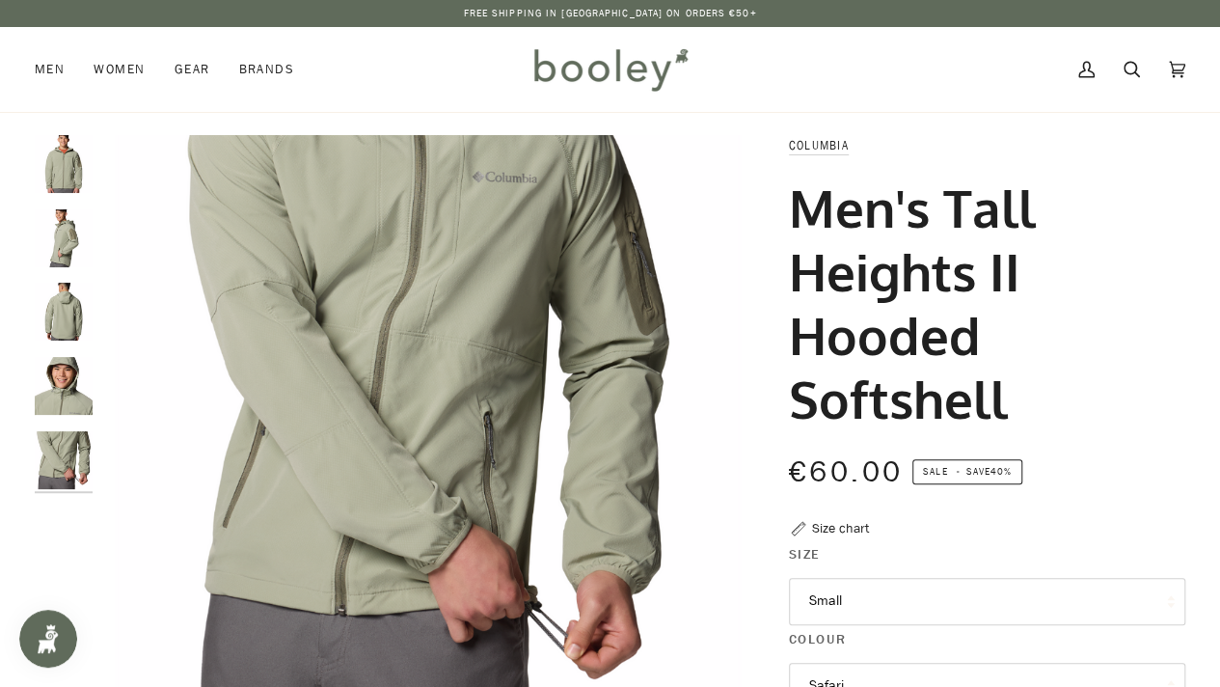
click at [85, 227] on img "Columbia Men's Tall Heights II Hooded Softshell Safari - Booley Galway" at bounding box center [64, 238] width 58 height 58
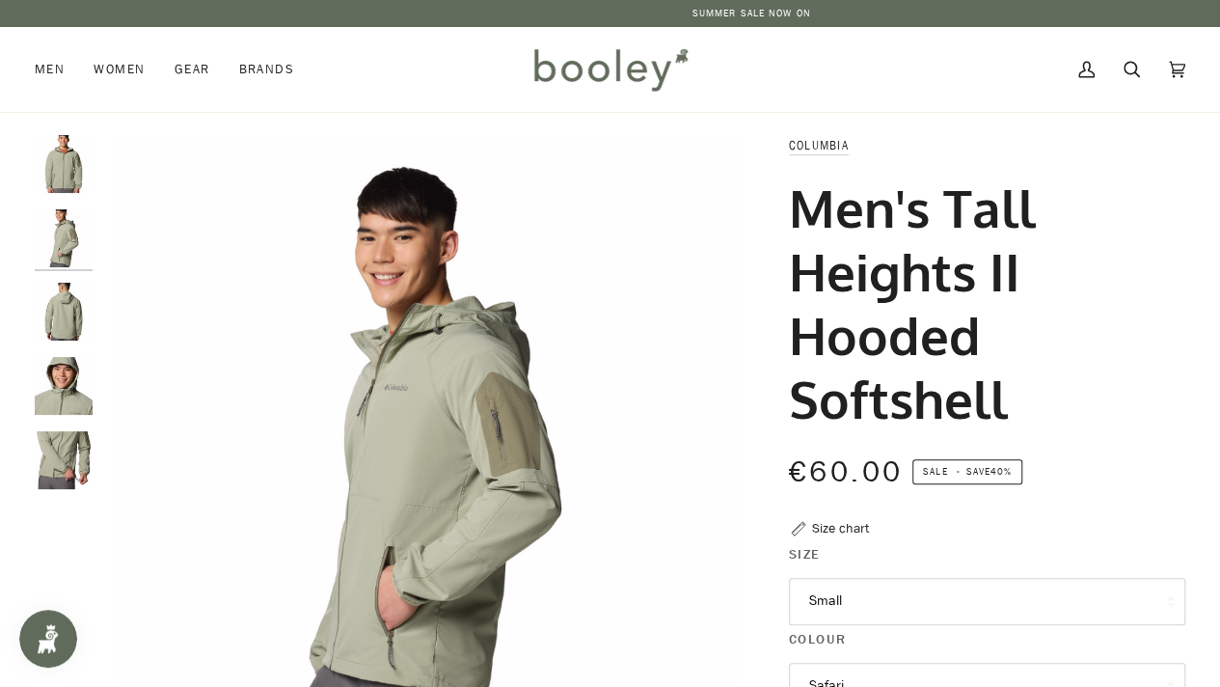
click at [64, 303] on img "Columbia Men's Tall Heights II Hooded Softshell Safari - Booley Galway" at bounding box center [64, 312] width 58 height 58
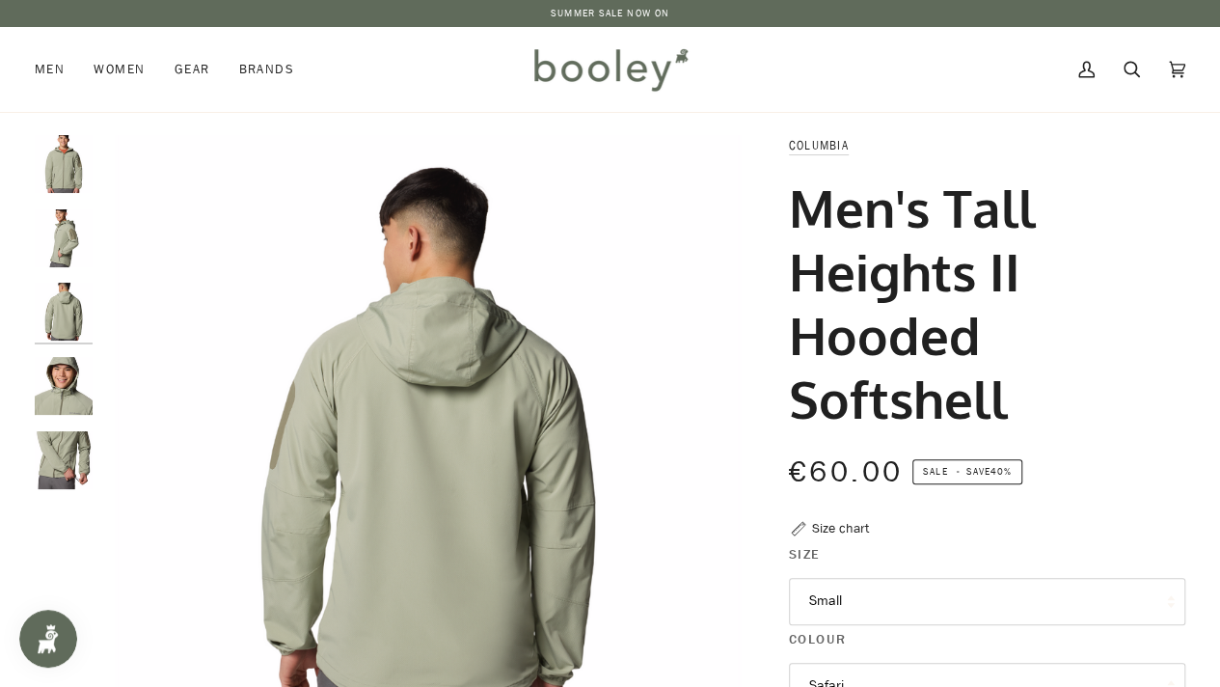
click at [66, 371] on img "Columbia Men's Tall Heights II Hooded Softshell Safari - Booley Galway" at bounding box center [64, 386] width 58 height 58
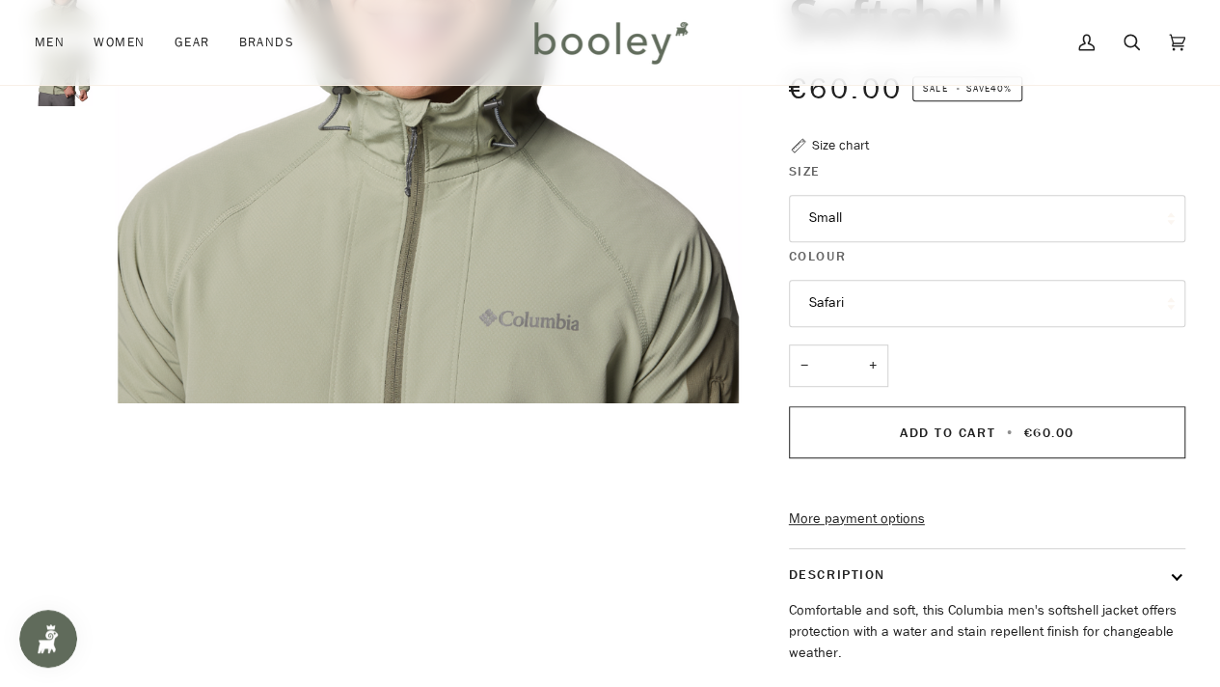
scroll to position [384, 0]
click at [883, 290] on button "Safari" at bounding box center [987, 302] width 396 height 47
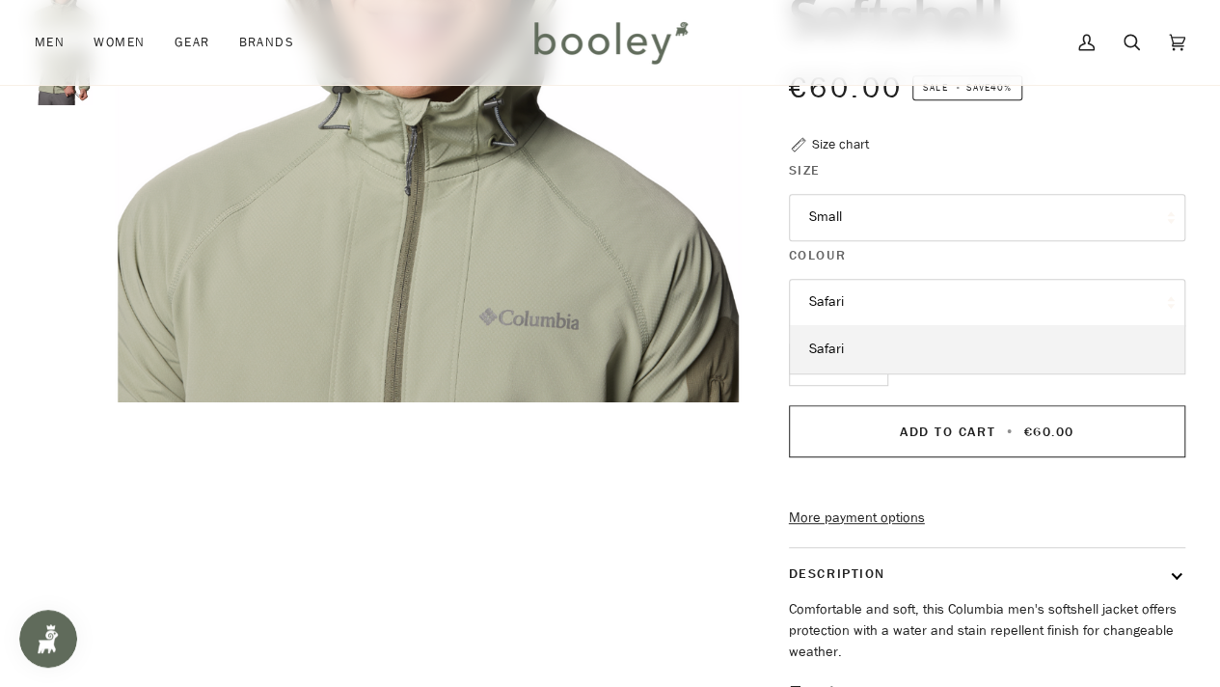
click at [883, 290] on button "Safari" at bounding box center [987, 302] width 396 height 47
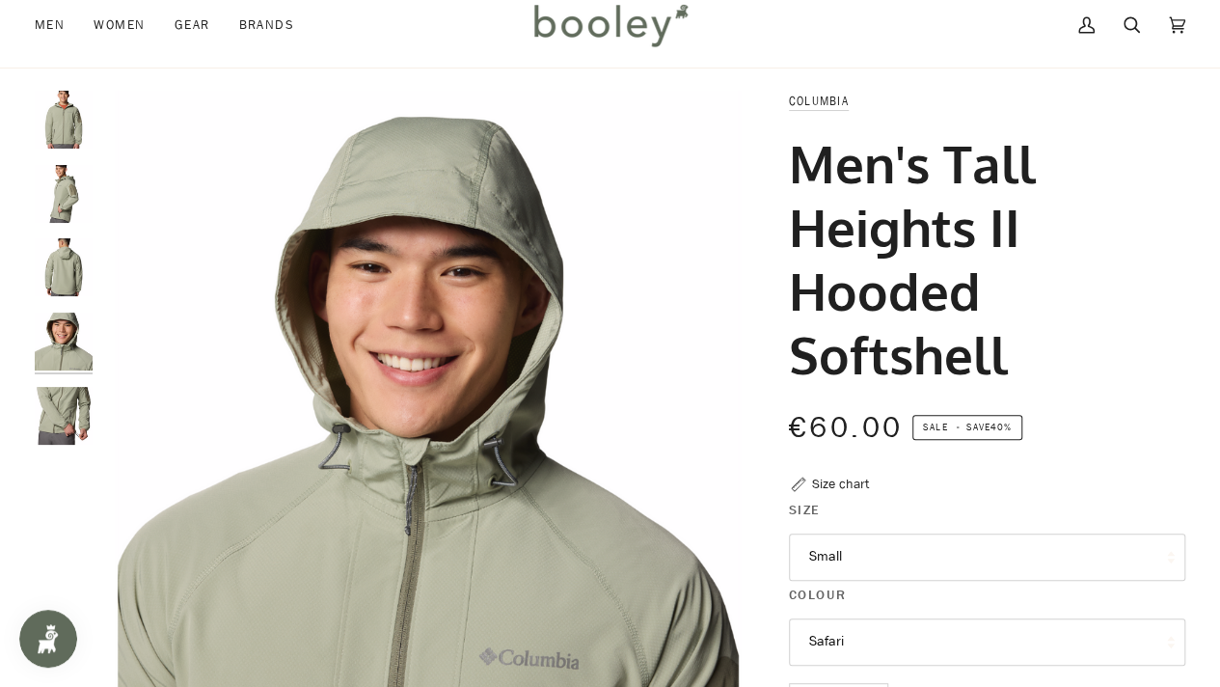
scroll to position [15, 0]
